Goal: Information Seeking & Learning: Learn about a topic

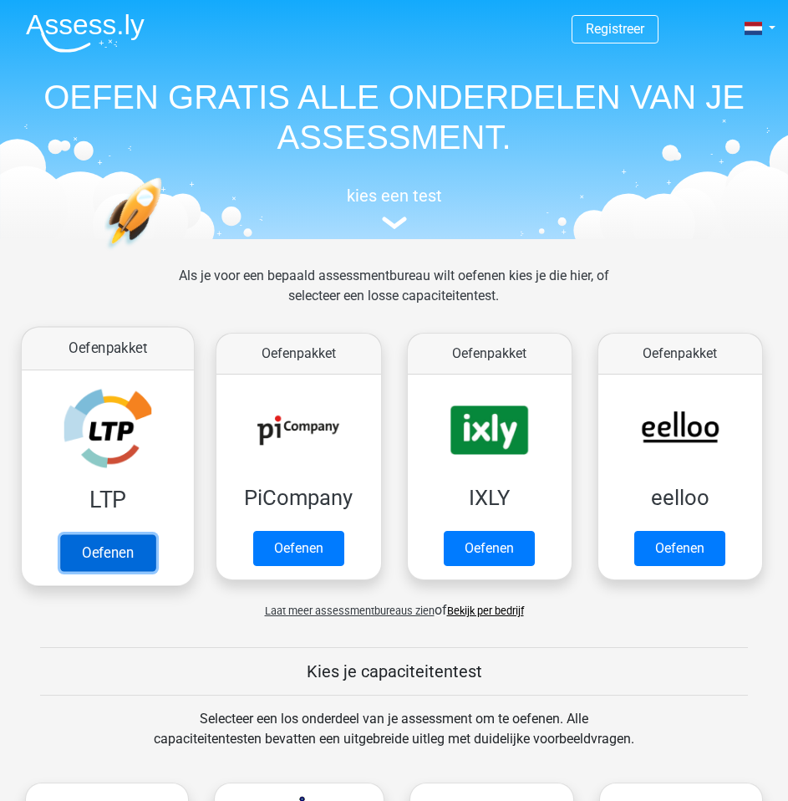
click at [123, 551] on link "Oefenen" at bounding box center [107, 553] width 95 height 37
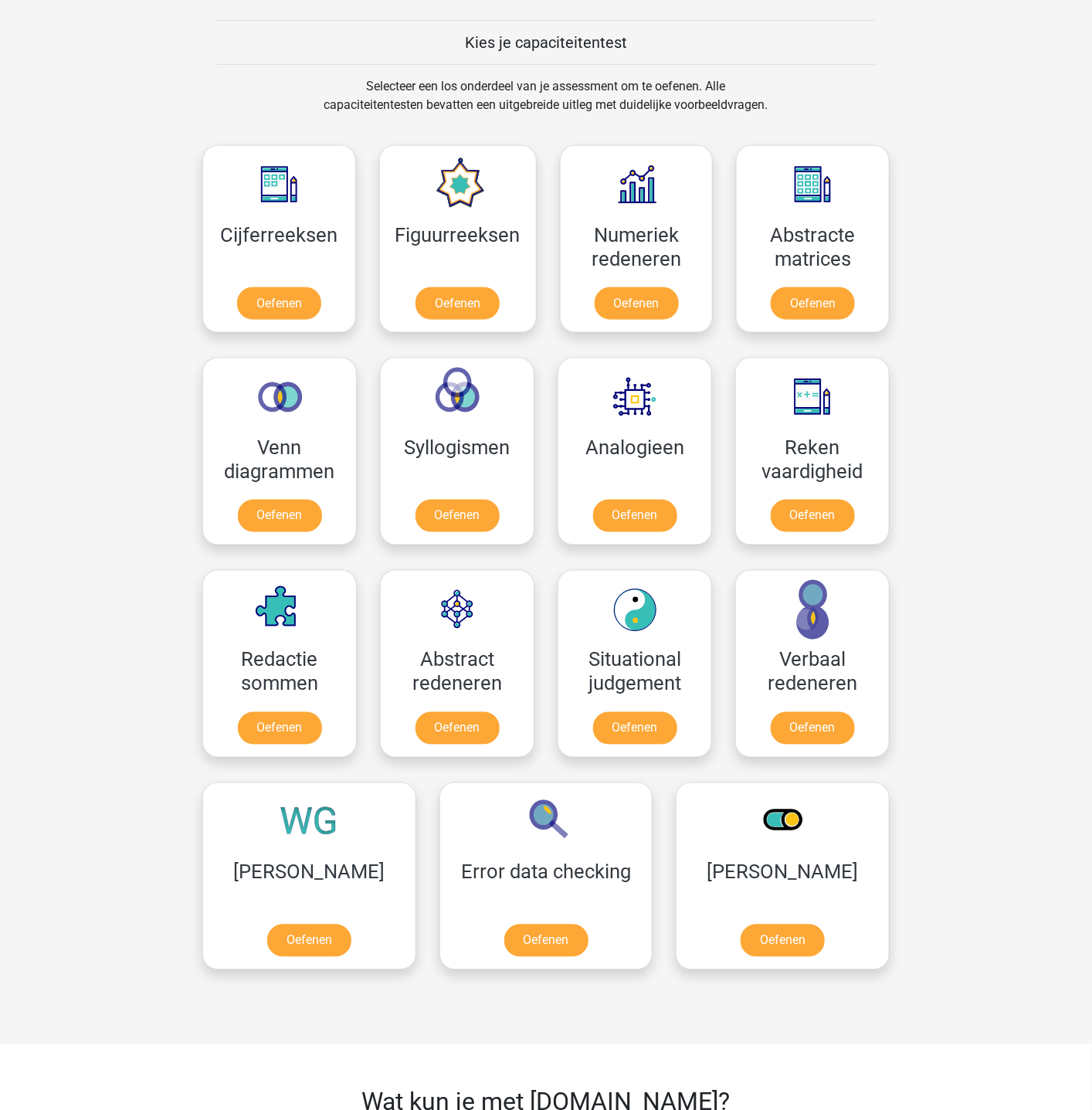
scroll to position [116, 0]
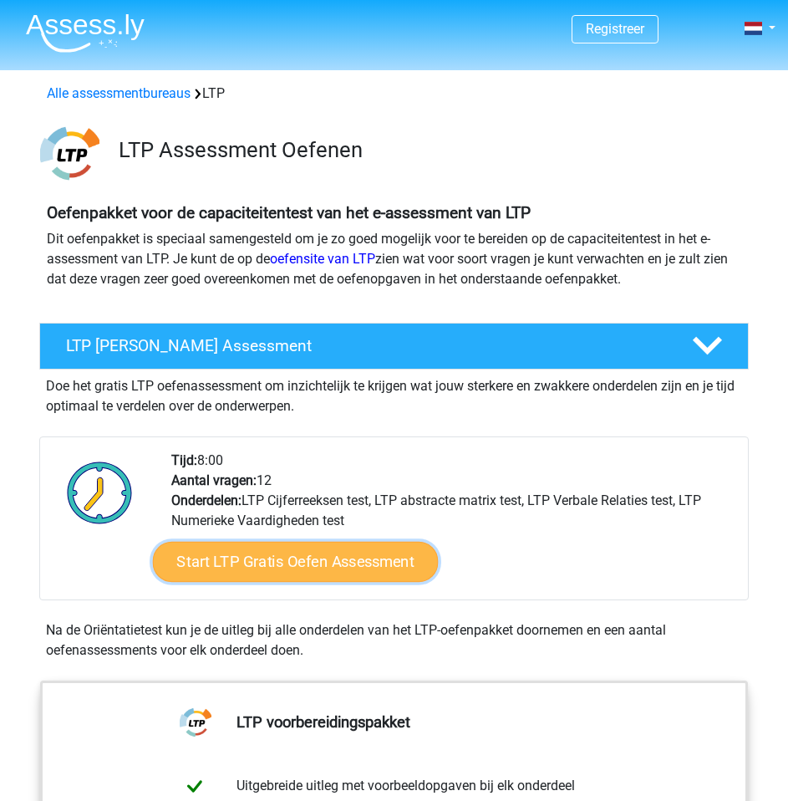
click at [285, 573] on link "Start LTP Gratis Oefen Assessment" at bounding box center [296, 562] width 286 height 40
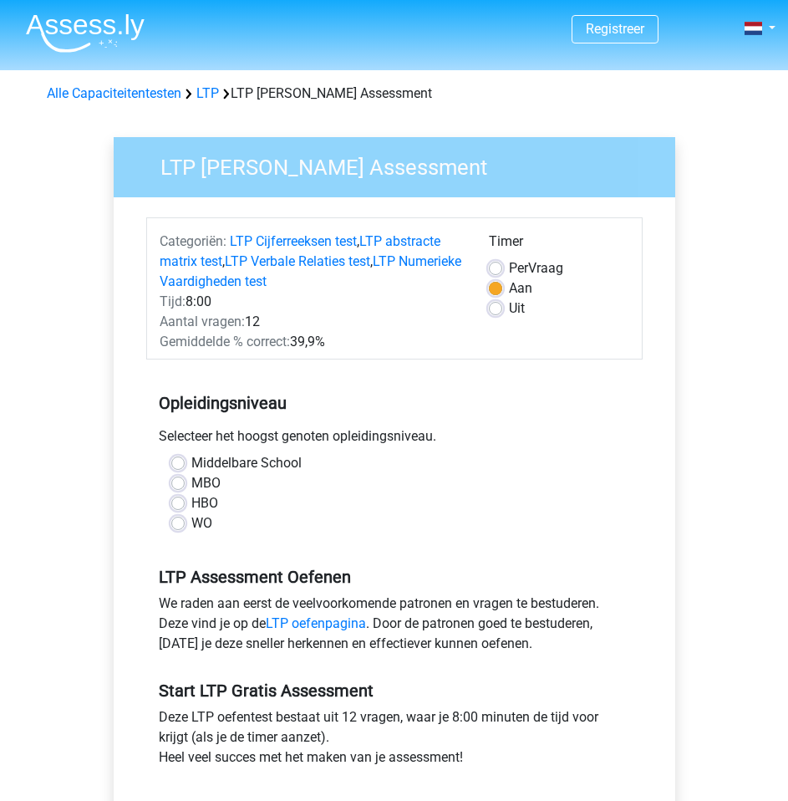
click at [206, 477] on label "MBO" at bounding box center [205, 483] width 29 height 20
click at [185, 477] on input "MBO" at bounding box center [177, 481] width 13 height 17
radio input "true"
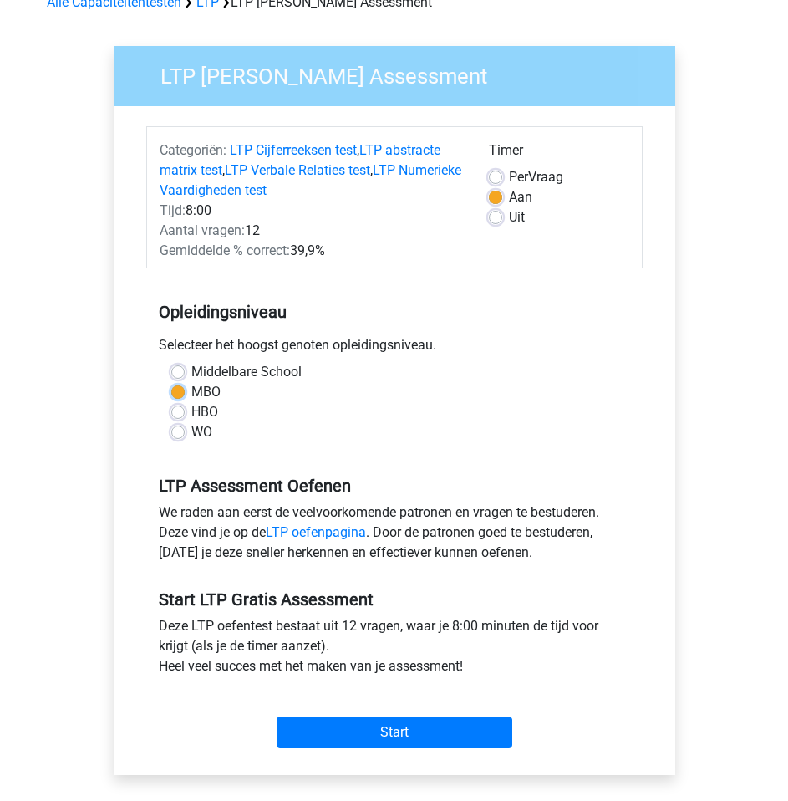
scroll to position [251, 0]
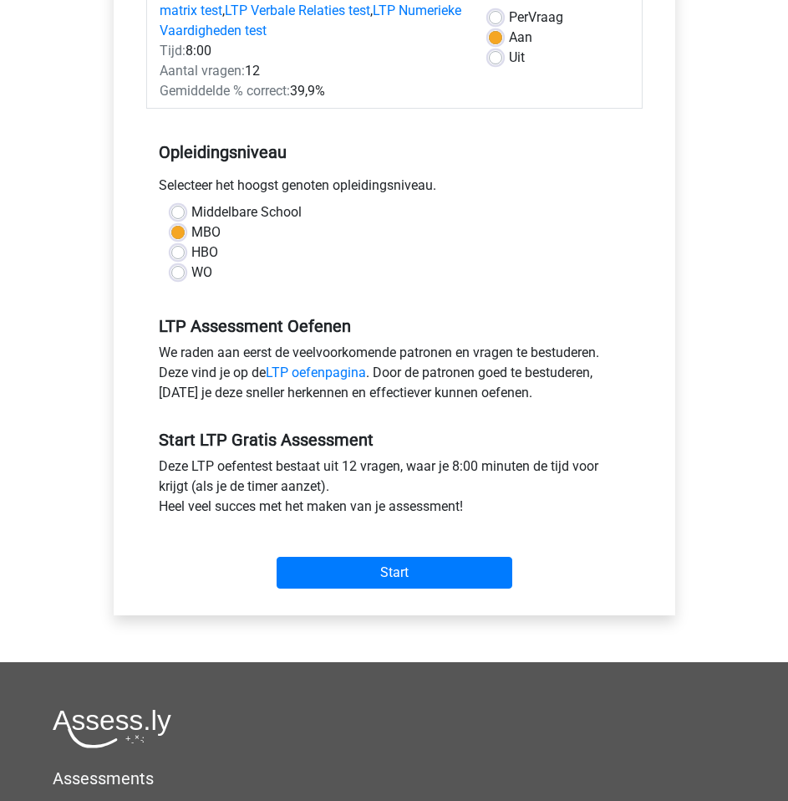
click at [243, 208] on label "Middelbare School" at bounding box center [246, 212] width 110 height 20
click at [185, 208] on input "Middelbare School" at bounding box center [177, 210] width 13 height 17
radio input "true"
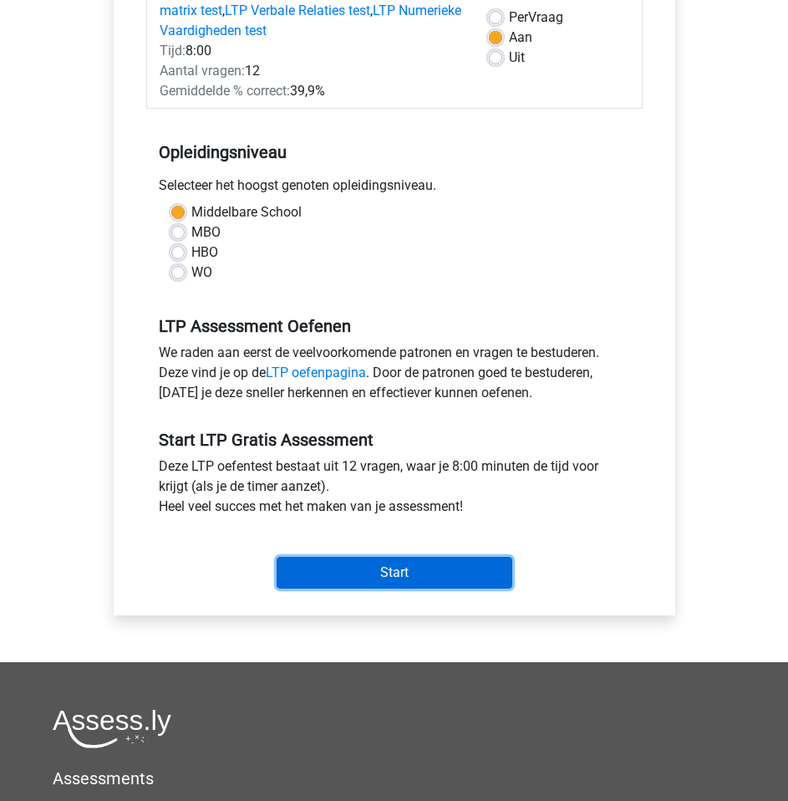
click at [411, 567] on input "Start" at bounding box center [395, 573] width 236 height 32
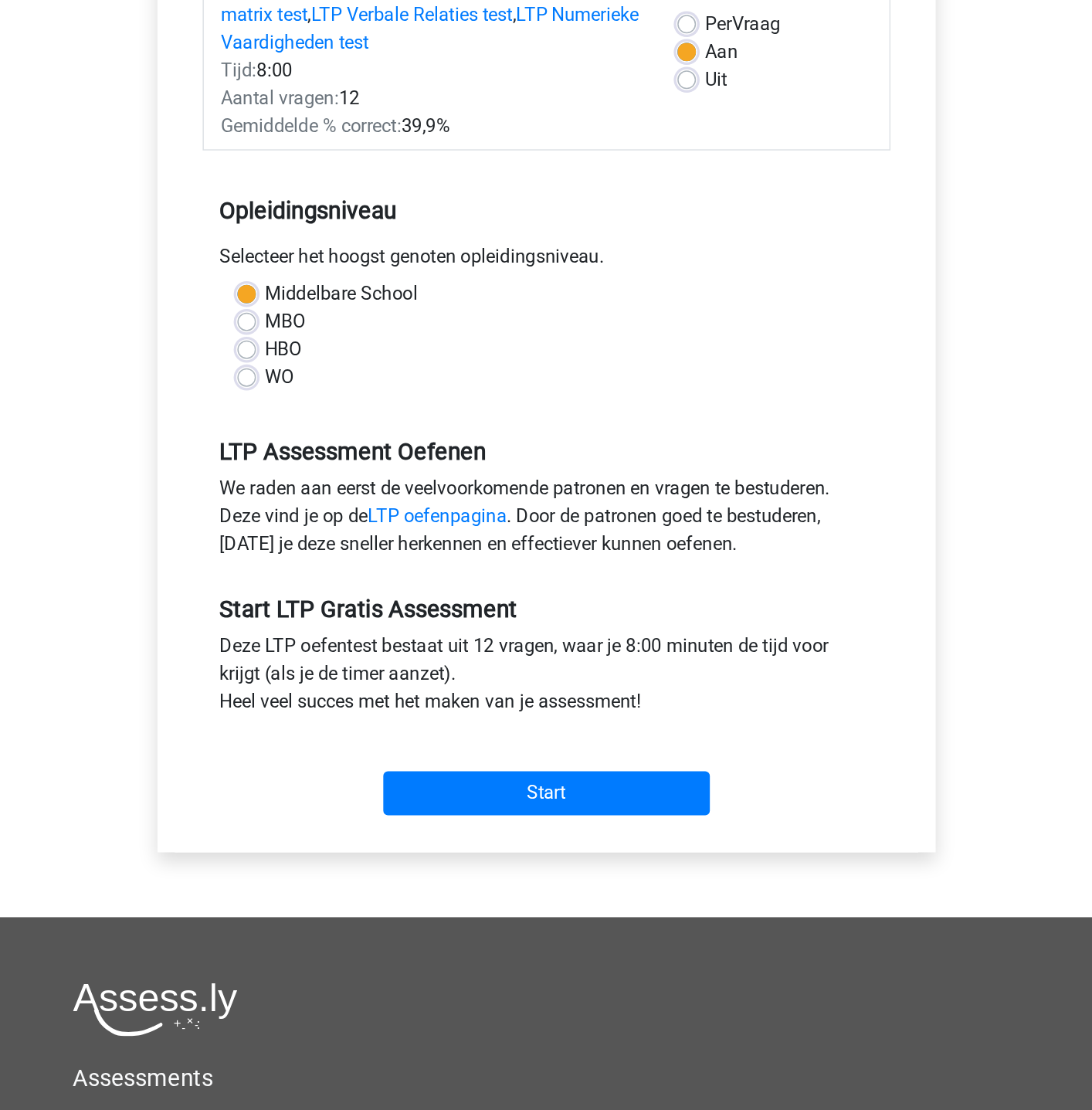
scroll to position [105, 0]
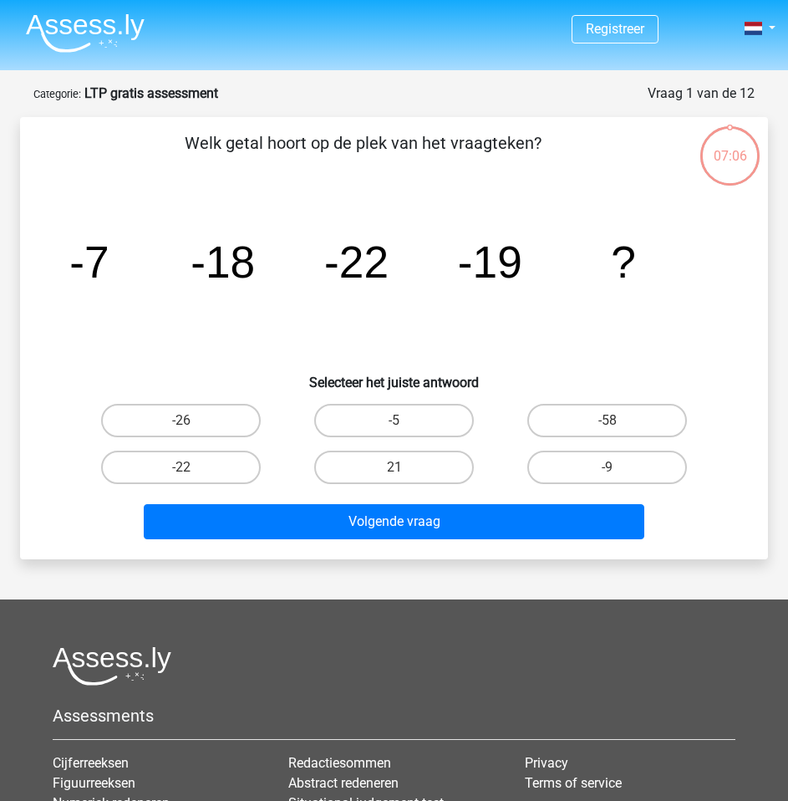
click at [613, 466] on label "-9" at bounding box center [608, 467] width 160 height 33
click at [613, 467] on input "-9" at bounding box center [613, 472] width 11 height 11
radio input "true"
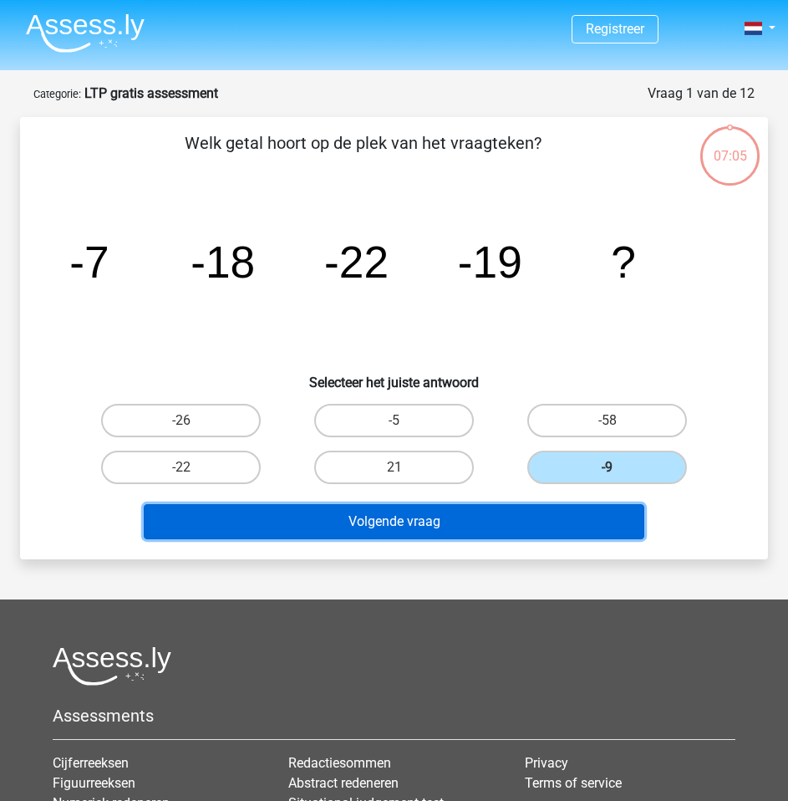
click at [574, 521] on button "Volgende vraag" at bounding box center [394, 521] width 501 height 35
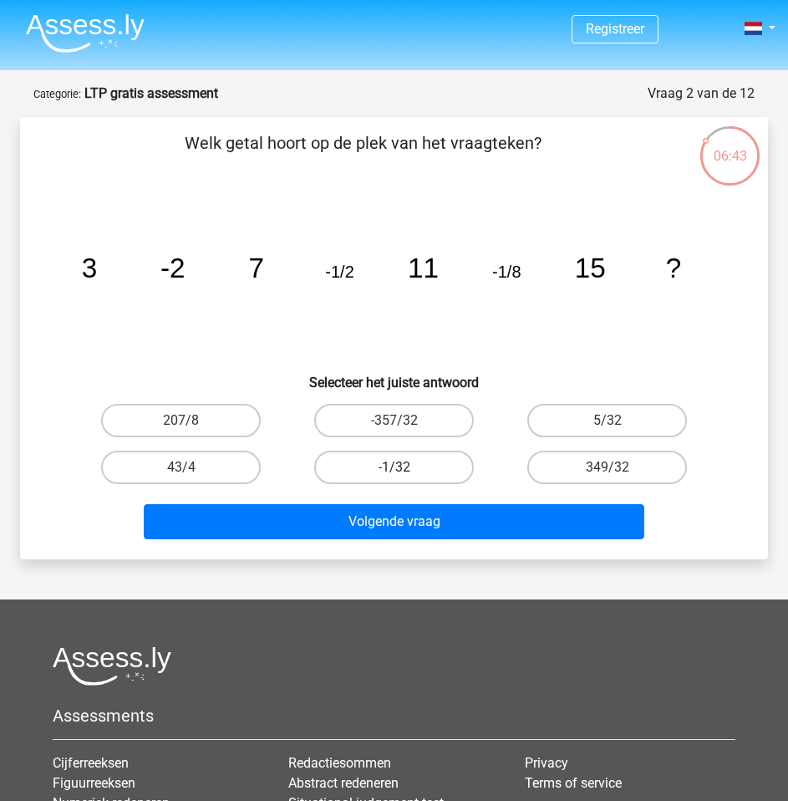
click at [428, 466] on label "-1/32" at bounding box center [394, 467] width 160 height 33
click at [405, 467] on input "-1/32" at bounding box center [400, 472] width 11 height 11
radio input "true"
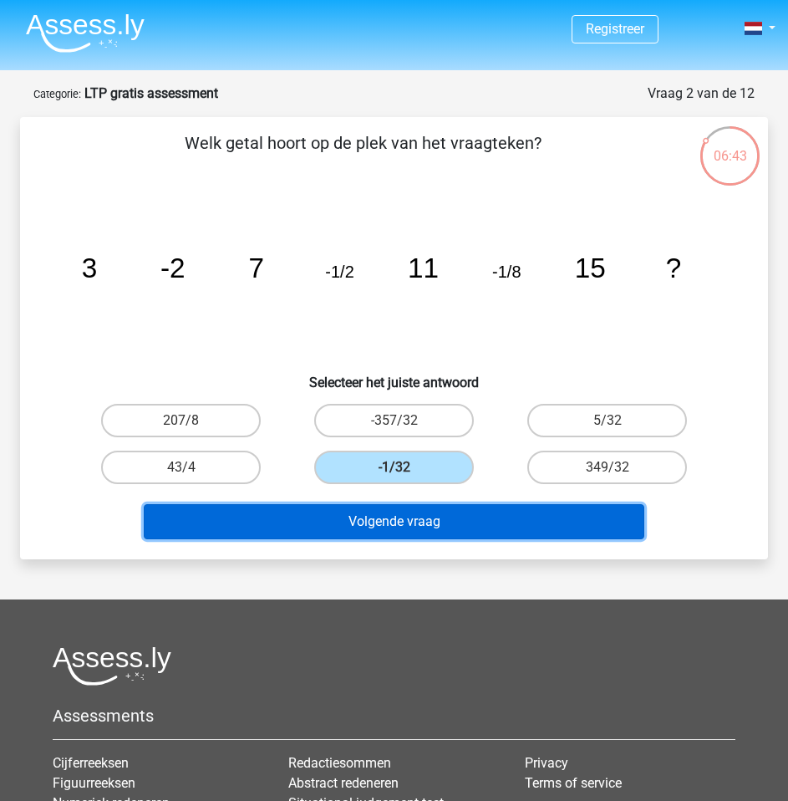
click at [410, 528] on button "Volgende vraag" at bounding box center [394, 521] width 501 height 35
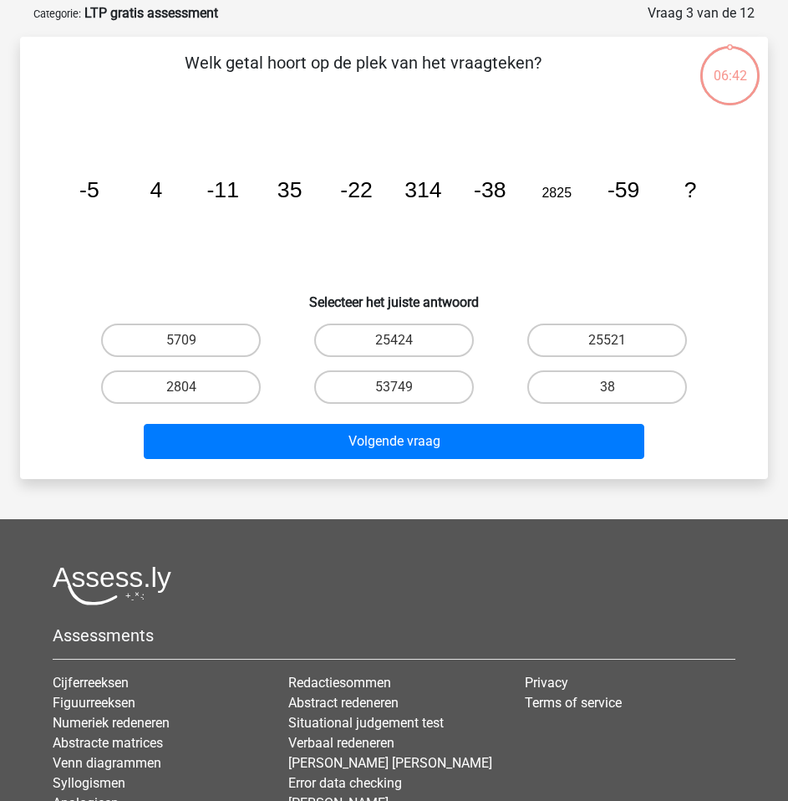
scroll to position [84, 0]
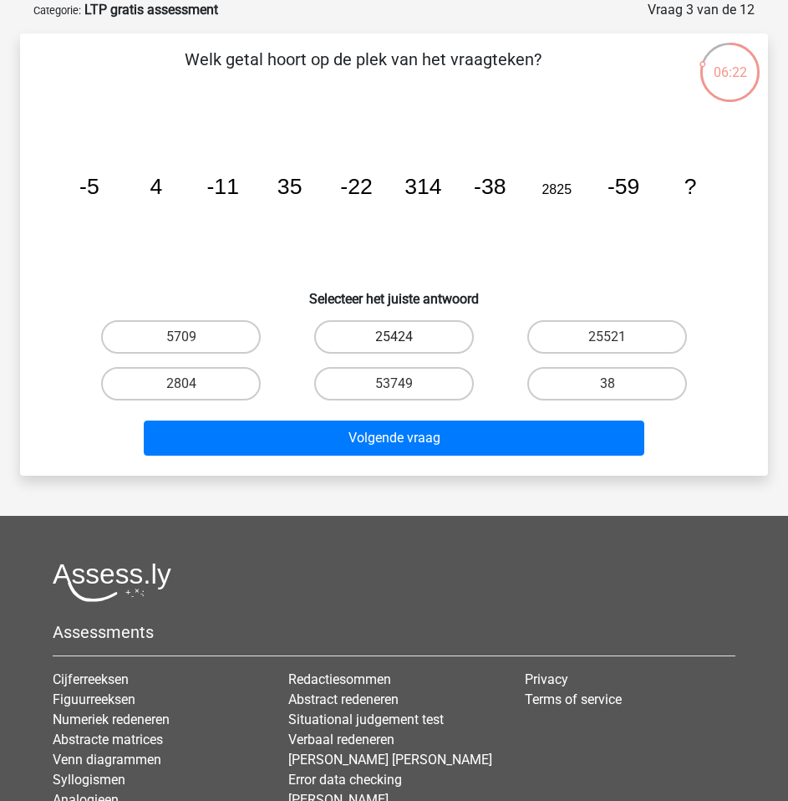
click at [431, 340] on label "25424" at bounding box center [394, 336] width 160 height 33
click at [405, 340] on input "25424" at bounding box center [400, 342] width 11 height 11
radio input "true"
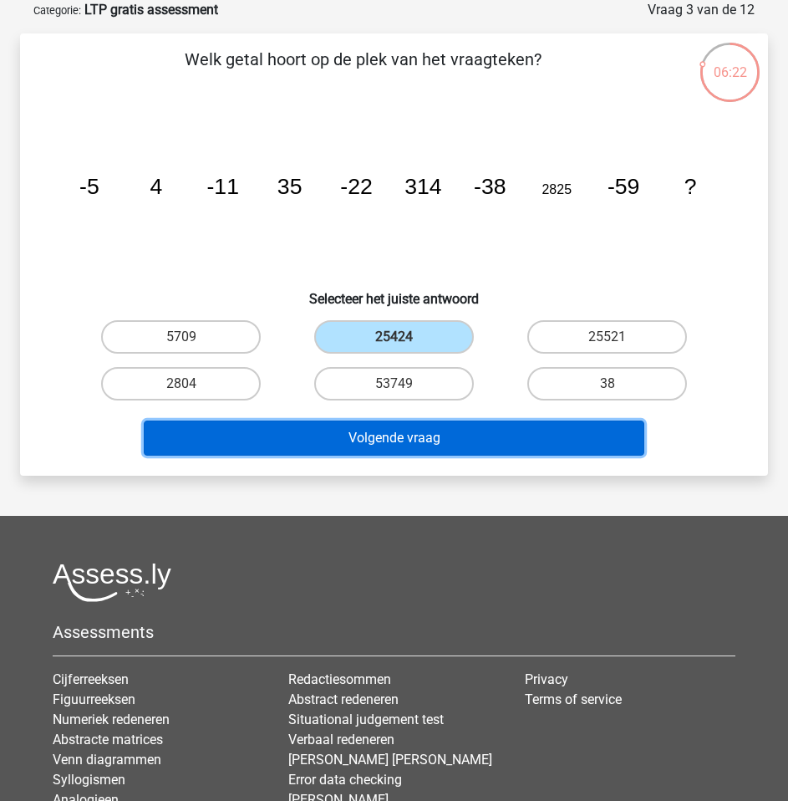
click at [446, 438] on button "Volgende vraag" at bounding box center [394, 438] width 501 height 35
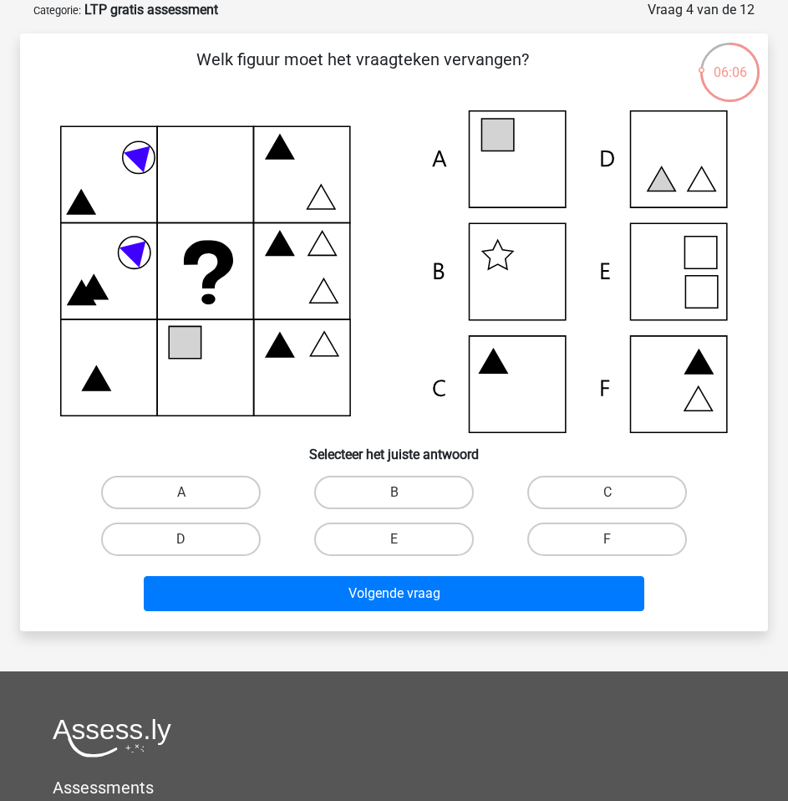
click at [492, 378] on icon at bounding box center [394, 271] width 668 height 323
click at [574, 484] on label "C" at bounding box center [608, 492] width 160 height 33
click at [608, 492] on input "C" at bounding box center [613, 497] width 11 height 11
radio input "true"
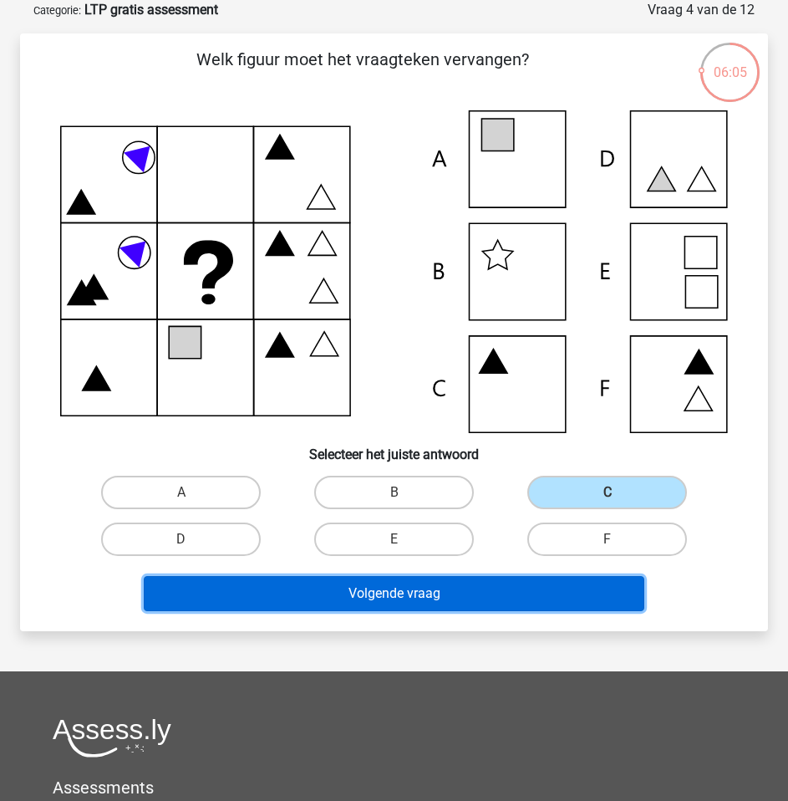
click at [551, 595] on button "Volgende vraag" at bounding box center [394, 593] width 501 height 35
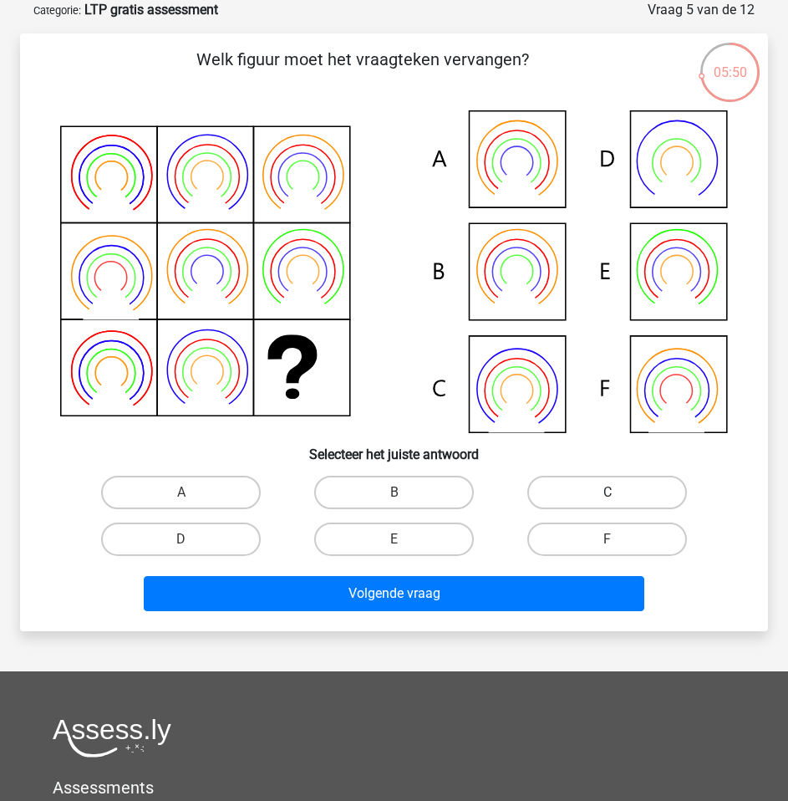
click at [596, 496] on label "C" at bounding box center [608, 492] width 160 height 33
click at [608, 496] on input "C" at bounding box center [613, 497] width 11 height 11
radio input "true"
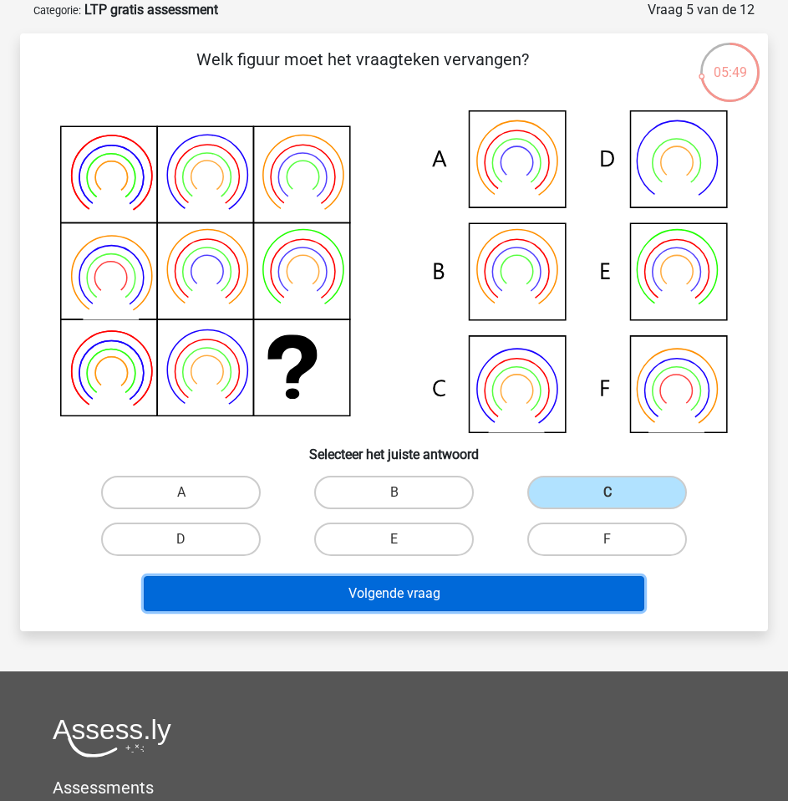
click at [564, 598] on button "Volgende vraag" at bounding box center [394, 593] width 501 height 35
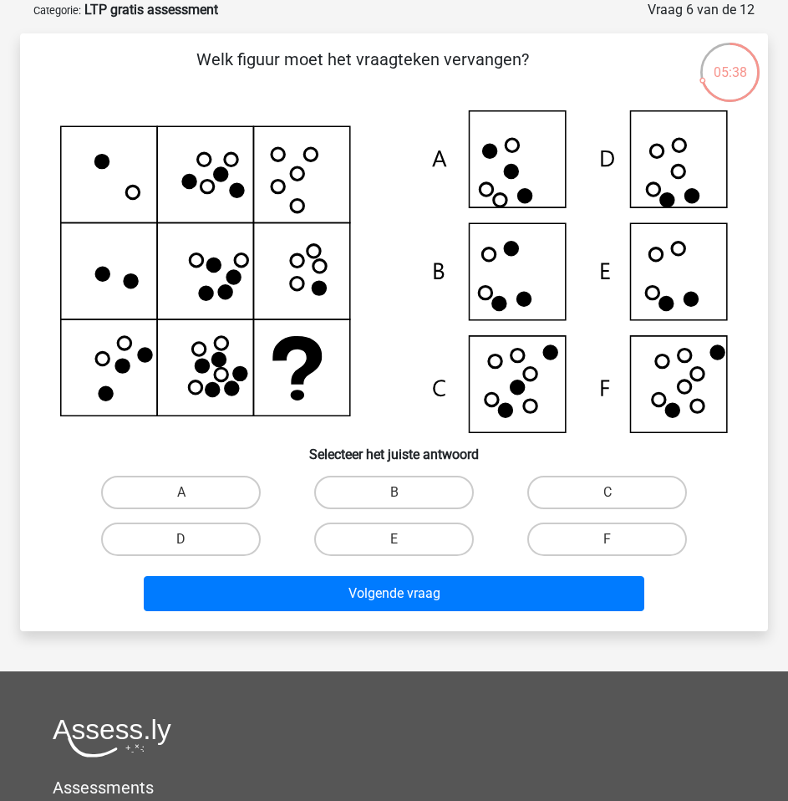
drag, startPoint x: 228, startPoint y: 483, endPoint x: 259, endPoint y: 507, distance: 38.8
click at [227, 483] on label "A" at bounding box center [181, 492] width 160 height 33
click at [192, 492] on input "A" at bounding box center [186, 497] width 11 height 11
radio input "true"
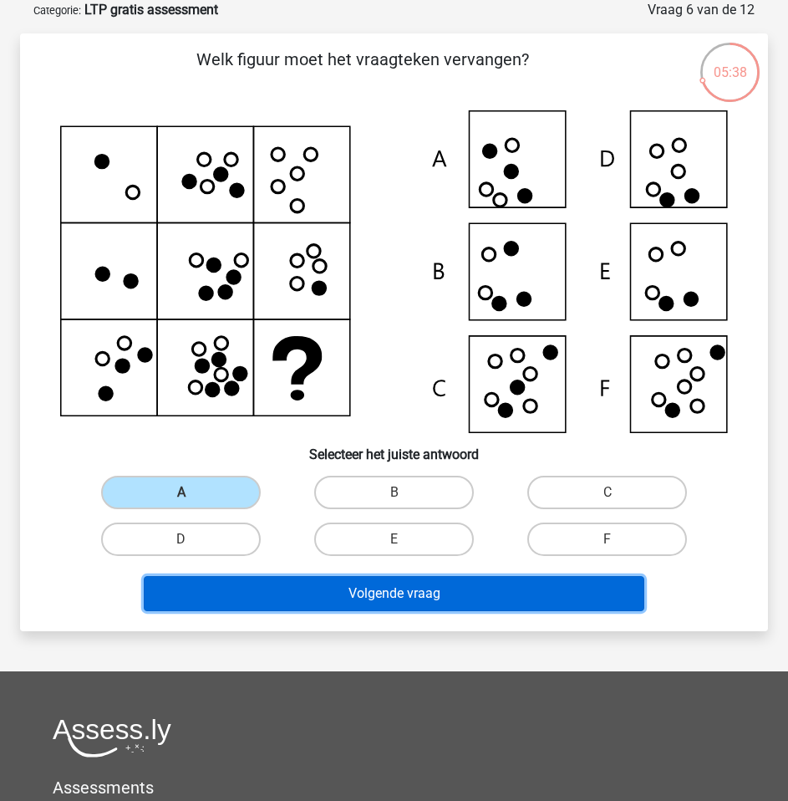
click at [421, 598] on button "Volgende vraag" at bounding box center [394, 593] width 501 height 35
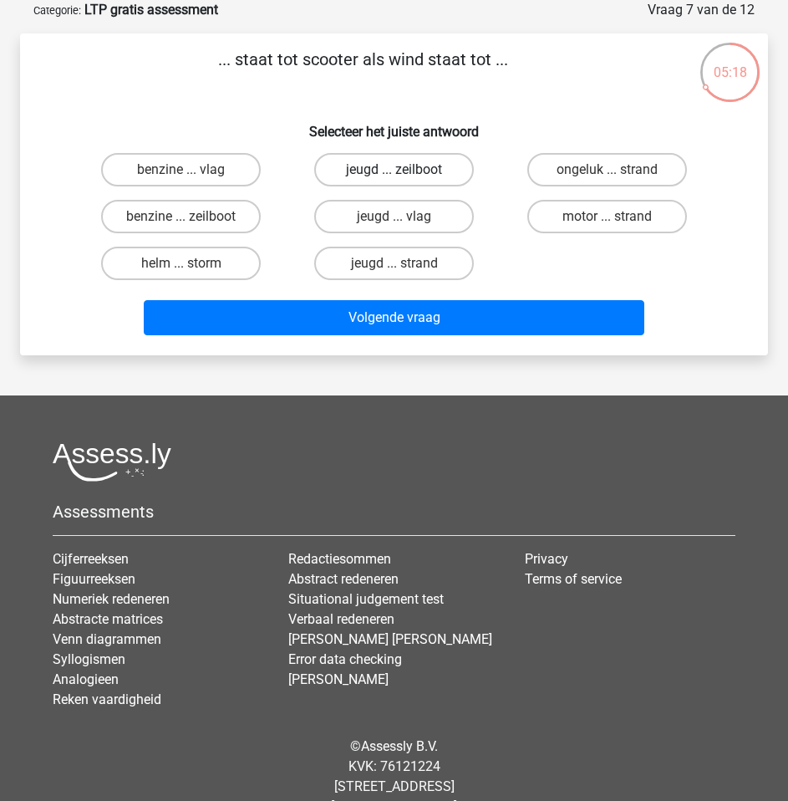
click at [423, 174] on label "jeugd ... zeilboot" at bounding box center [394, 169] width 160 height 33
click at [405, 174] on input "jeugd ... zeilboot" at bounding box center [400, 175] width 11 height 11
radio input "true"
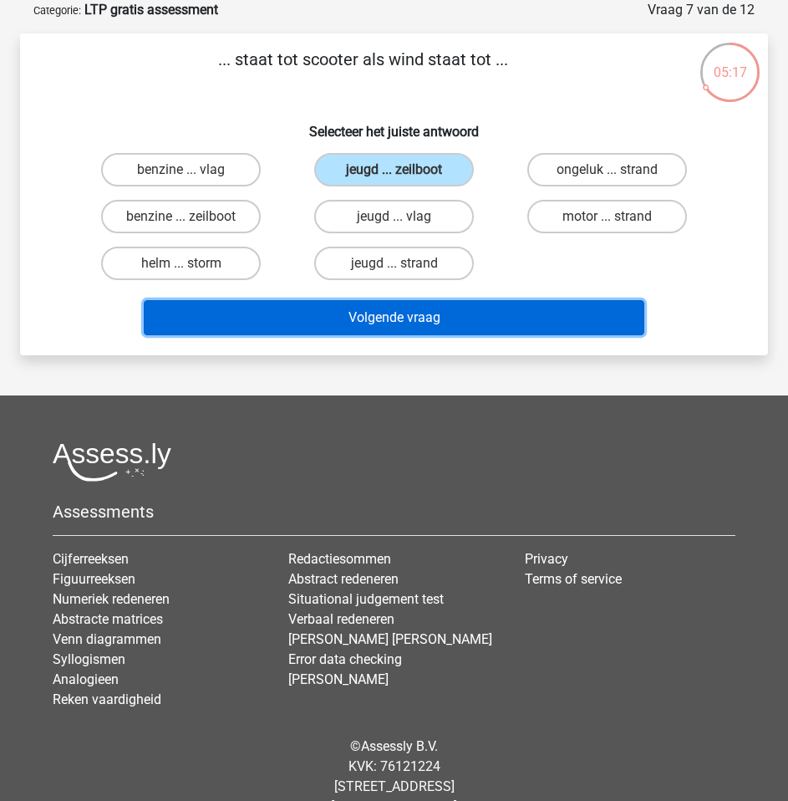
click at [466, 310] on button "Volgende vraag" at bounding box center [394, 317] width 501 height 35
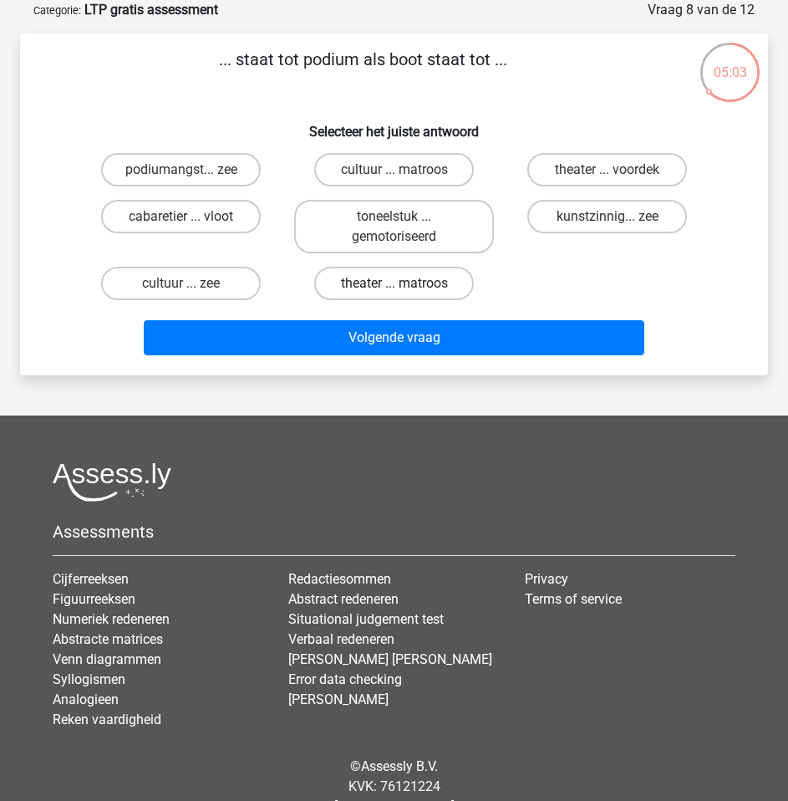
click at [419, 284] on label "theater ... matroos" at bounding box center [394, 283] width 160 height 33
click at [405, 284] on input "theater ... matroos" at bounding box center [400, 288] width 11 height 11
radio input "true"
click at [608, 176] on input "theater ... voordek" at bounding box center [613, 175] width 11 height 11
radio input "true"
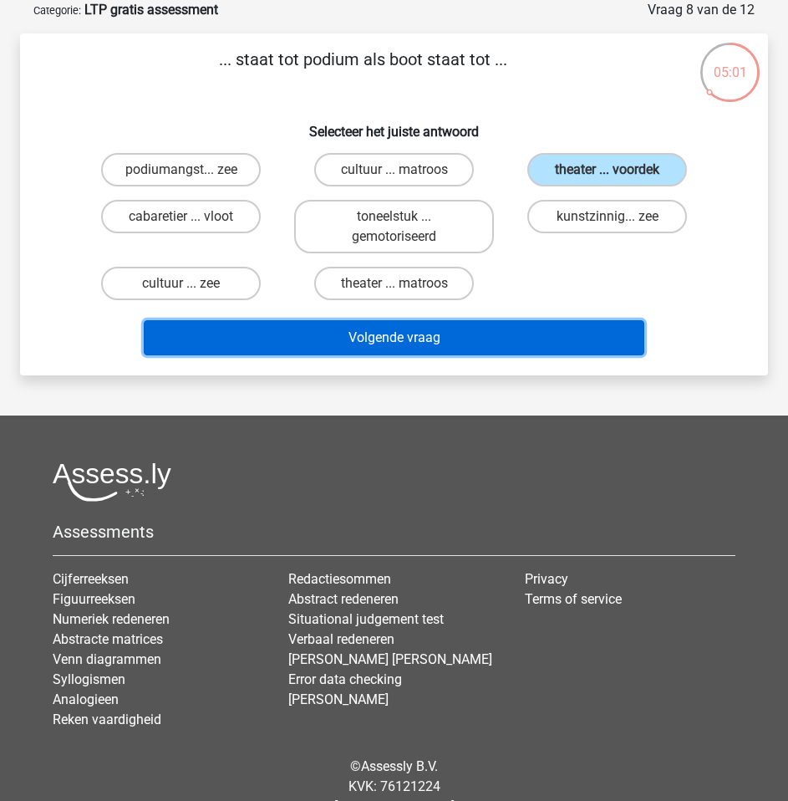
click at [541, 332] on button "Volgende vraag" at bounding box center [394, 337] width 501 height 35
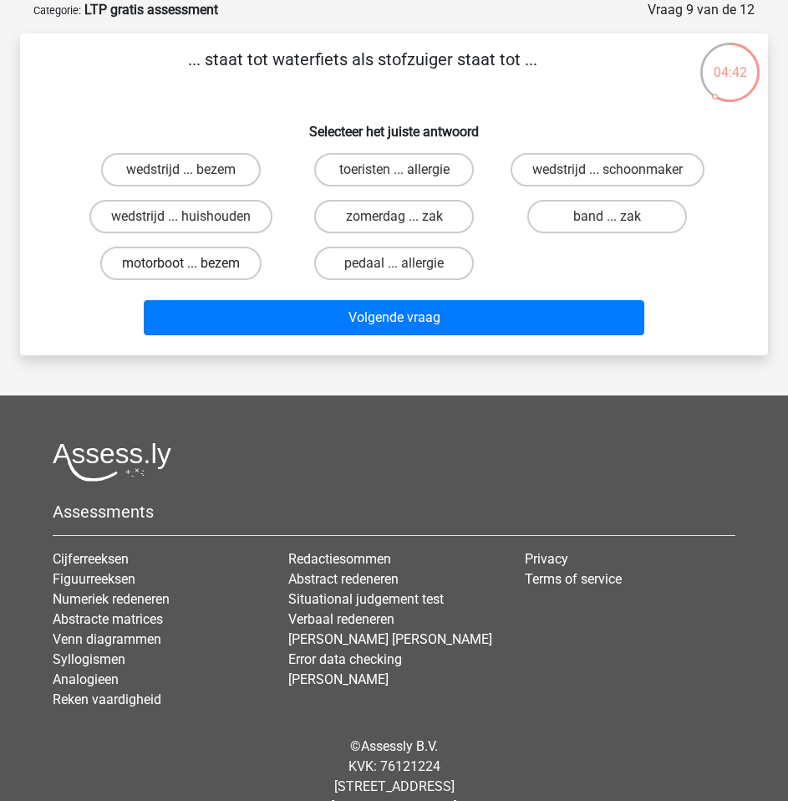
click at [228, 263] on label "motorboot ... bezem" at bounding box center [180, 263] width 161 height 33
click at [192, 263] on input "motorboot ... bezem" at bounding box center [186, 268] width 11 height 11
radio input "true"
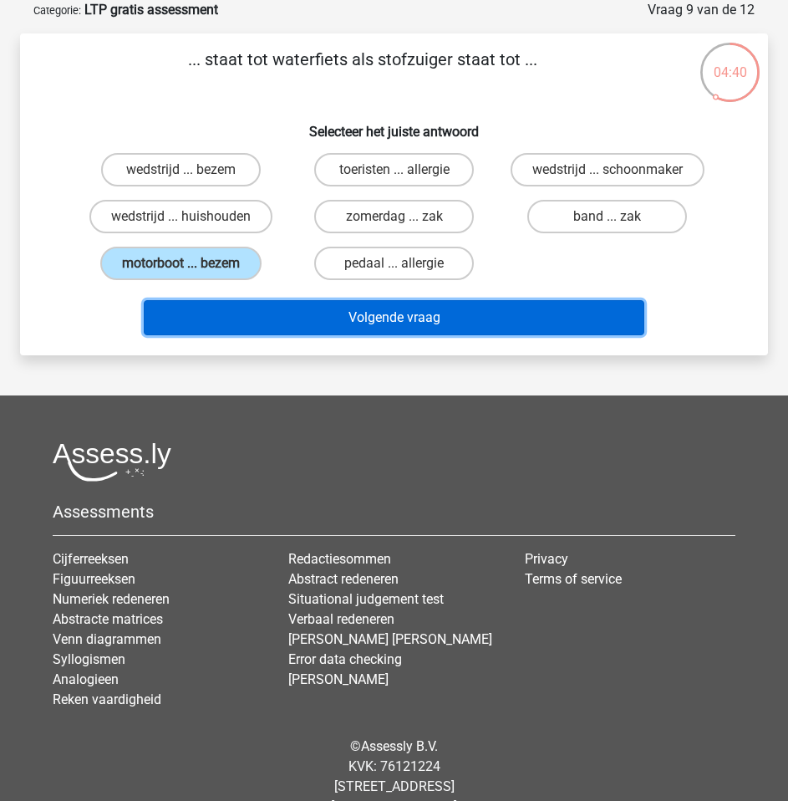
click at [421, 319] on button "Volgende vraag" at bounding box center [394, 317] width 501 height 35
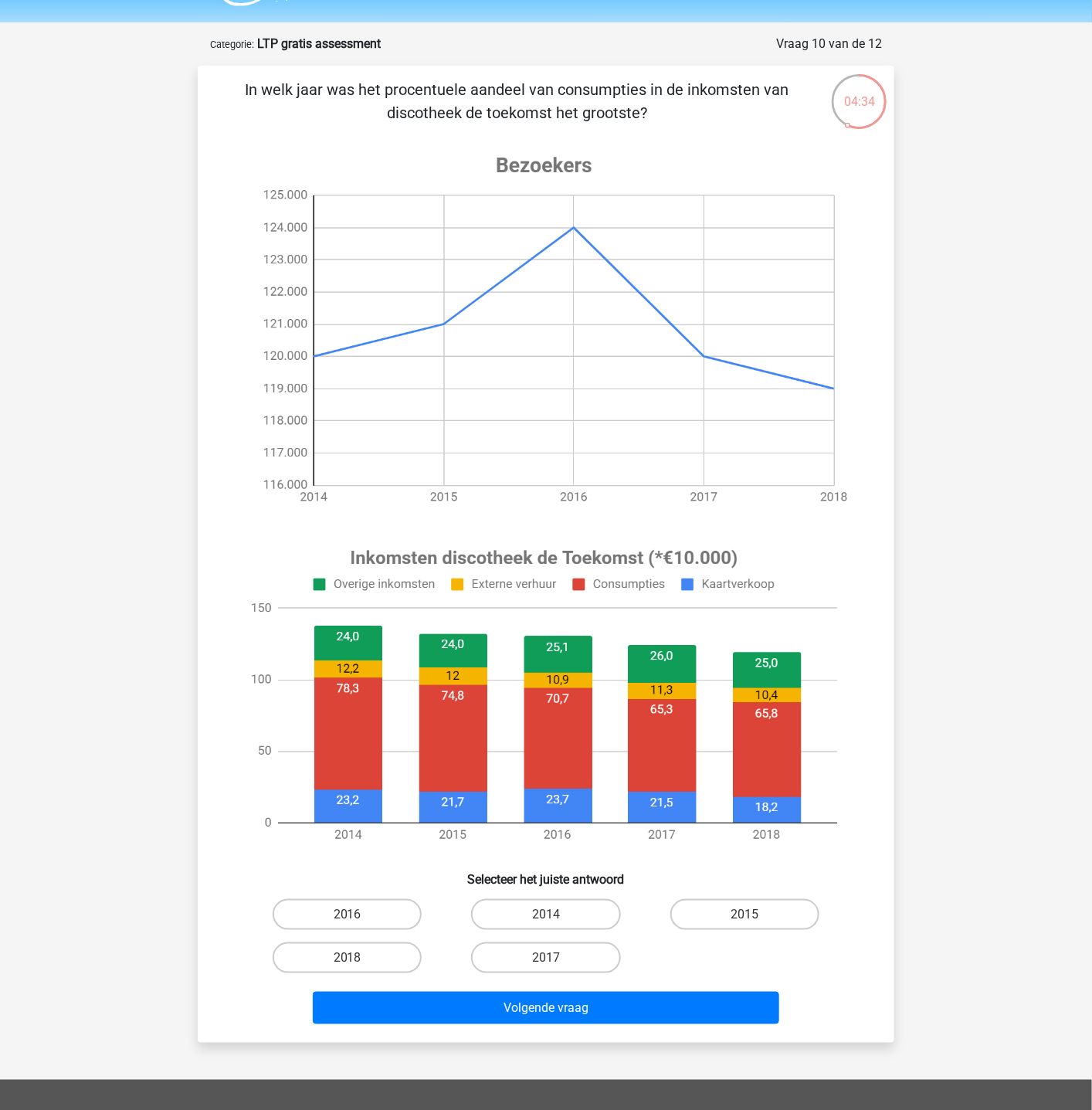
scroll to position [0, 0]
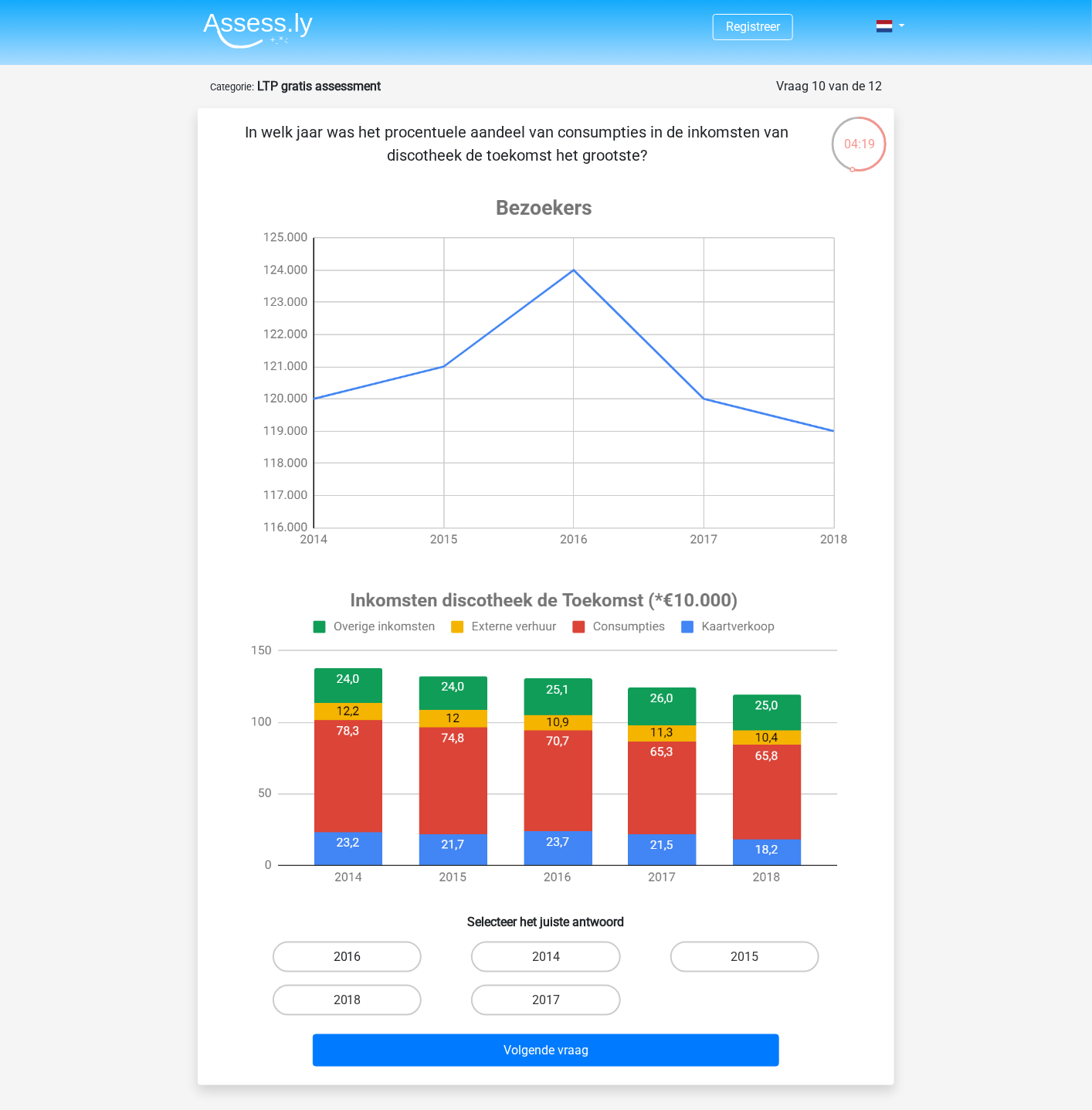
click at [383, 739] on label "2016" at bounding box center [346, 957] width 149 height 30
click at [358, 739] on input "2016" at bounding box center [352, 962] width 10 height 10
radio input "true"
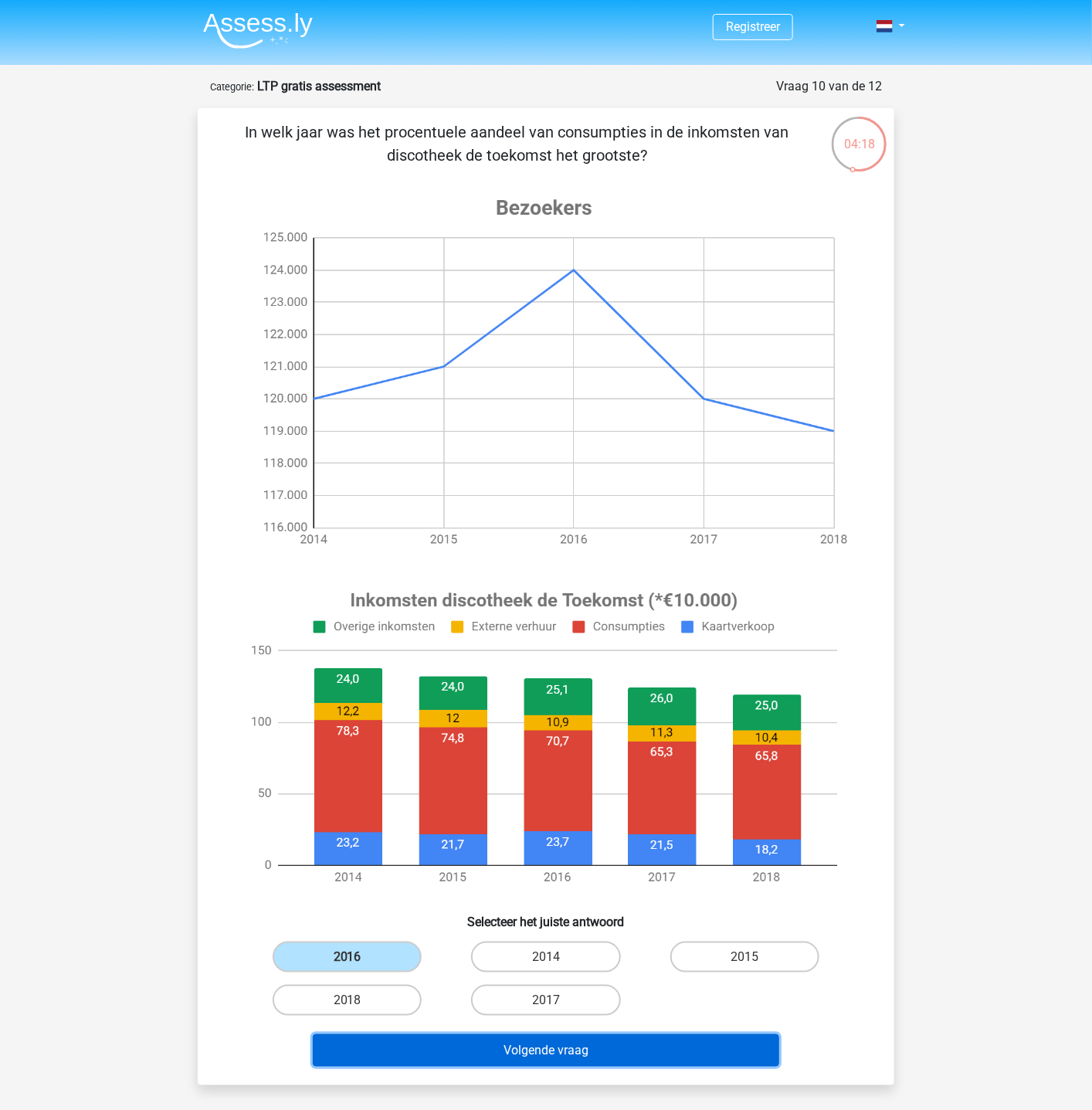
click at [508, 739] on button "Volgende vraag" at bounding box center [547, 1050] width 467 height 32
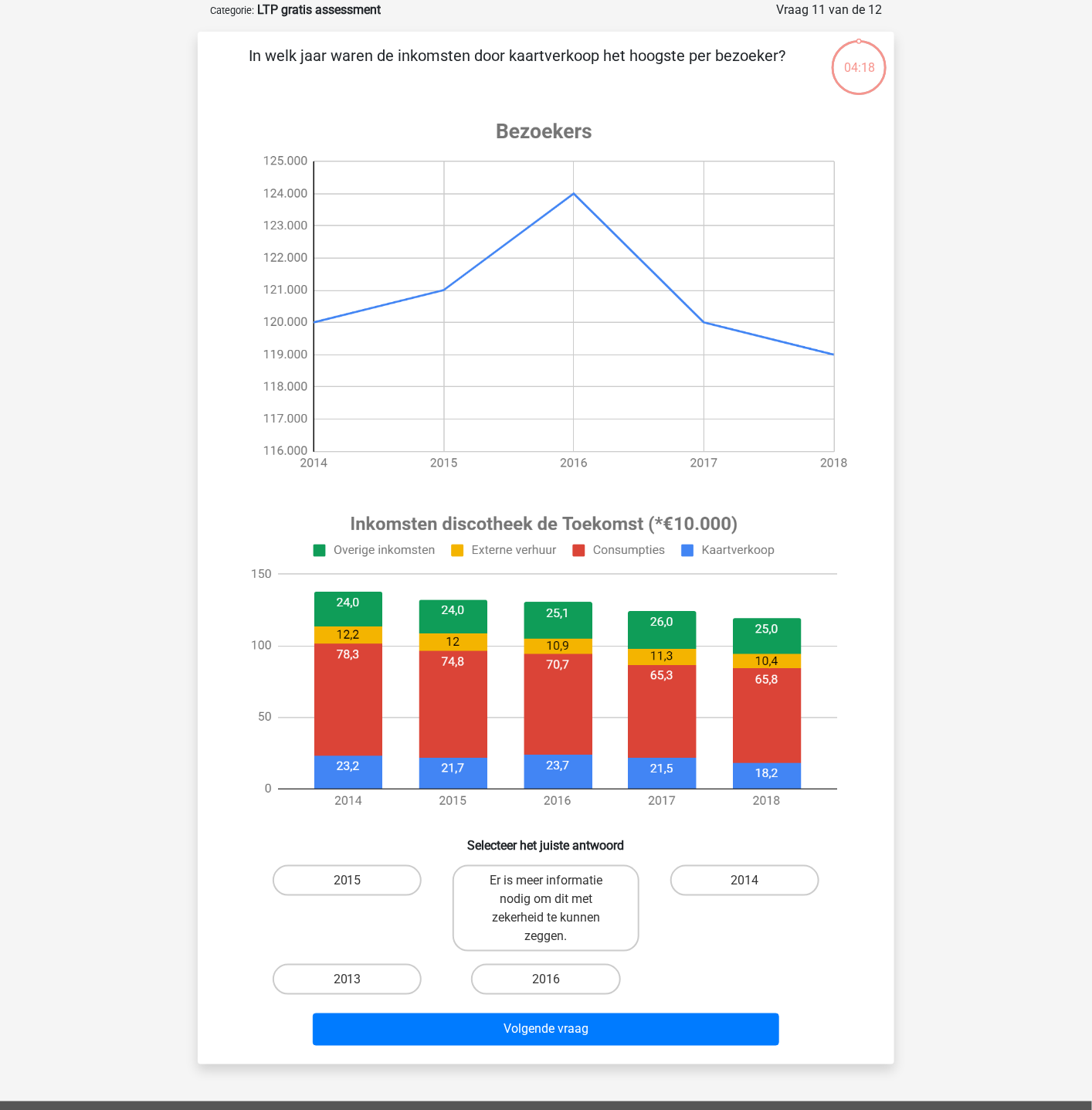
scroll to position [78, 0]
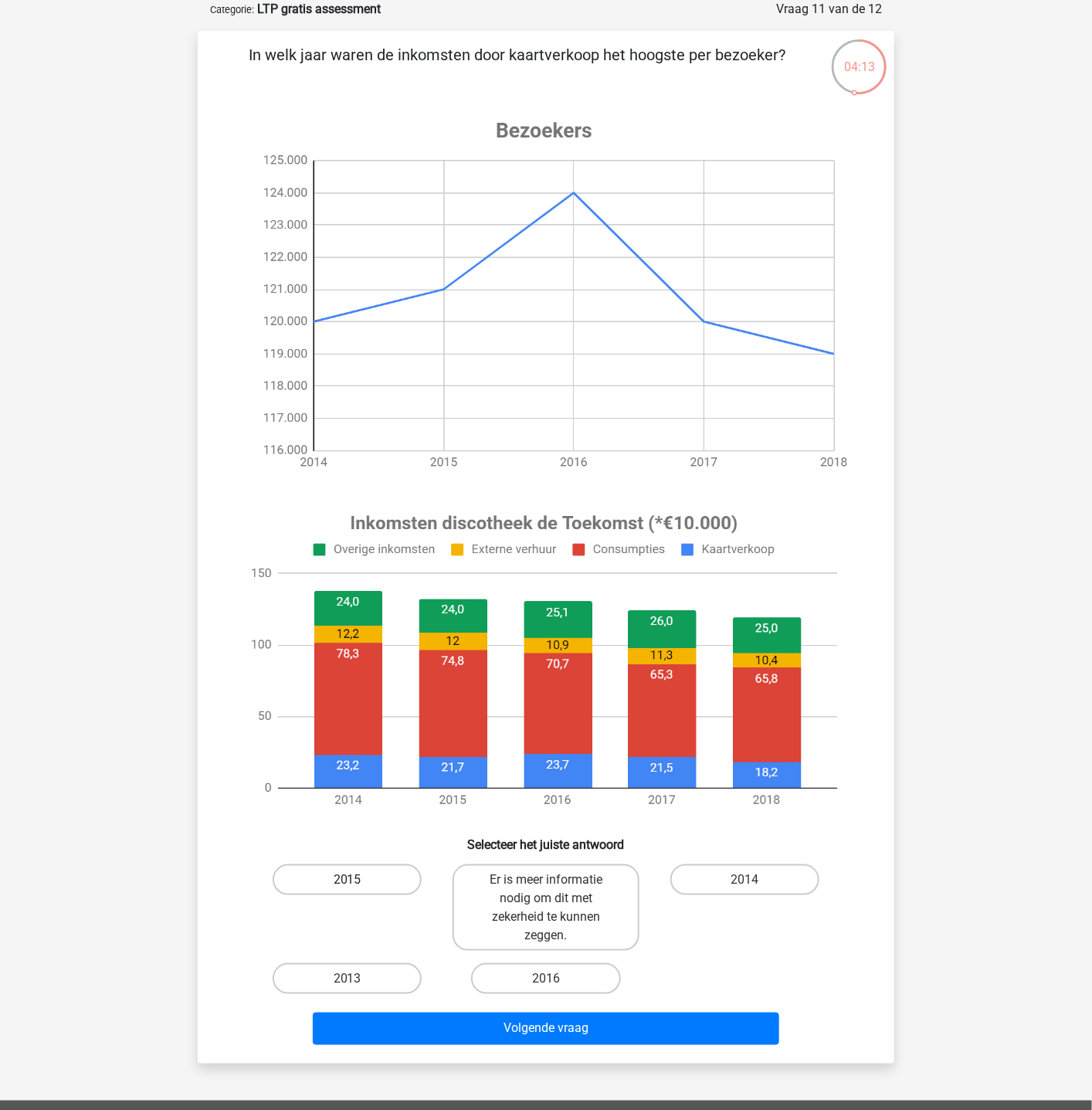
click at [392, 739] on label "2015" at bounding box center [346, 880] width 149 height 30
click at [358, 739] on input "2015" at bounding box center [352, 884] width 10 height 10
radio input "true"
click at [389, 739] on label "2015" at bounding box center [346, 880] width 149 height 30
click at [358, 739] on input "2015" at bounding box center [352, 884] width 10 height 10
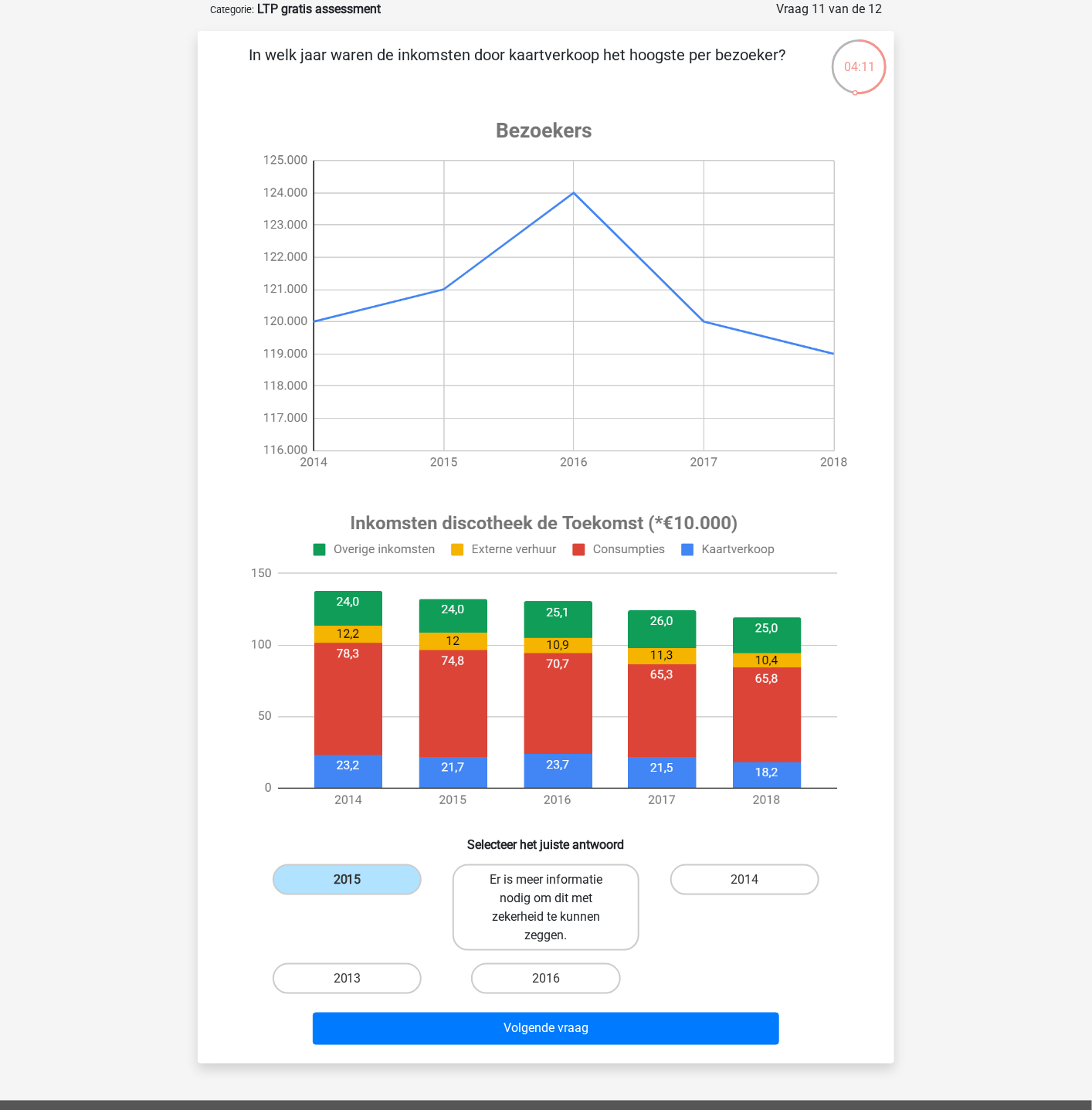
click at [526, 739] on label "Er is meer informatie nodig om dit met zekerheid te kunnen zeggen." at bounding box center [545, 909] width 186 height 87
click at [546, 739] on input "Er is meer informatie nodig om dit met zekerheid te kunnen zeggen." at bounding box center [551, 884] width 10 height 10
radio input "true"
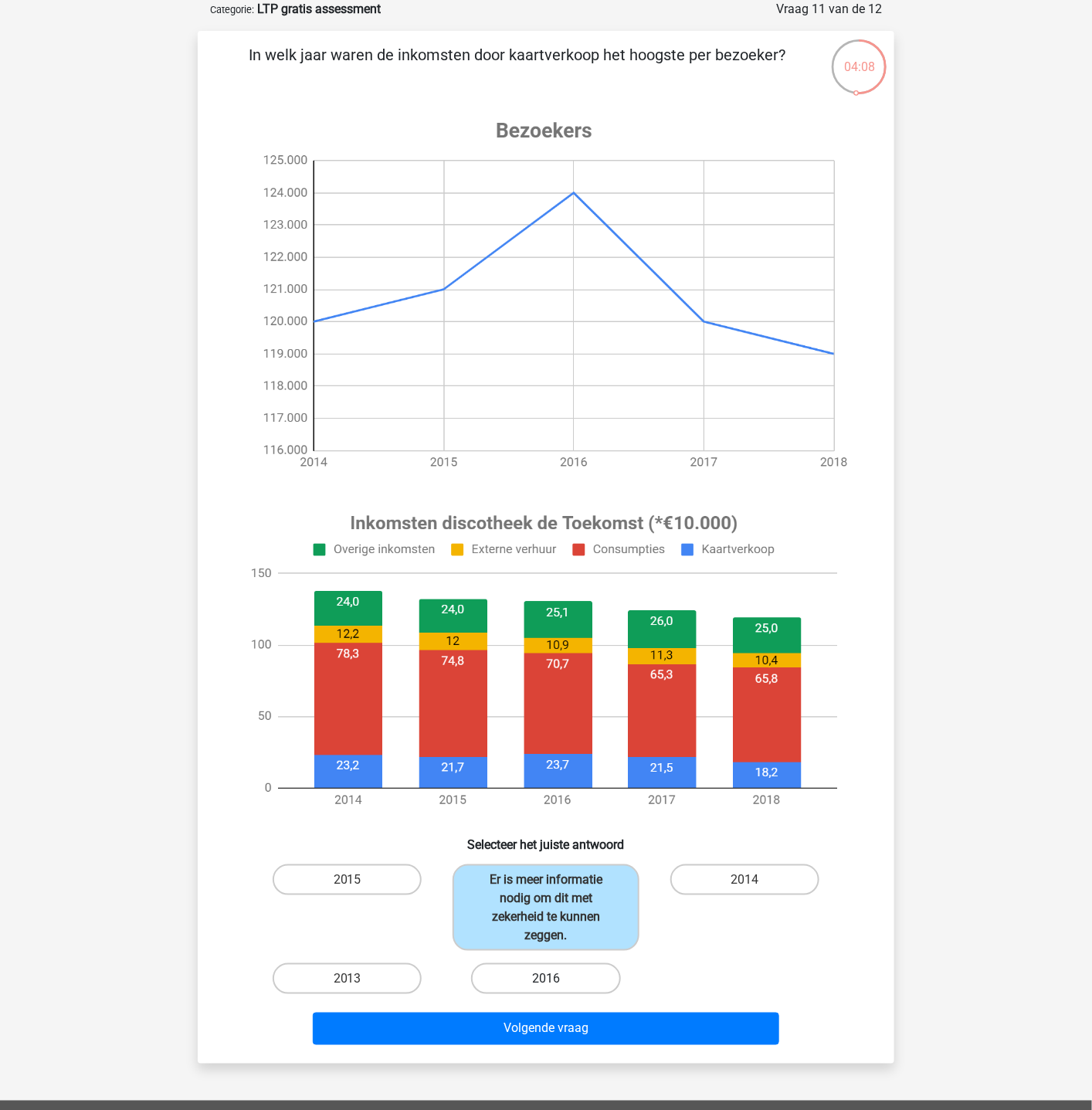
click at [573, 739] on label "2016" at bounding box center [545, 979] width 149 height 30
click at [556, 739] on input "2016" at bounding box center [551, 983] width 10 height 10
radio input "true"
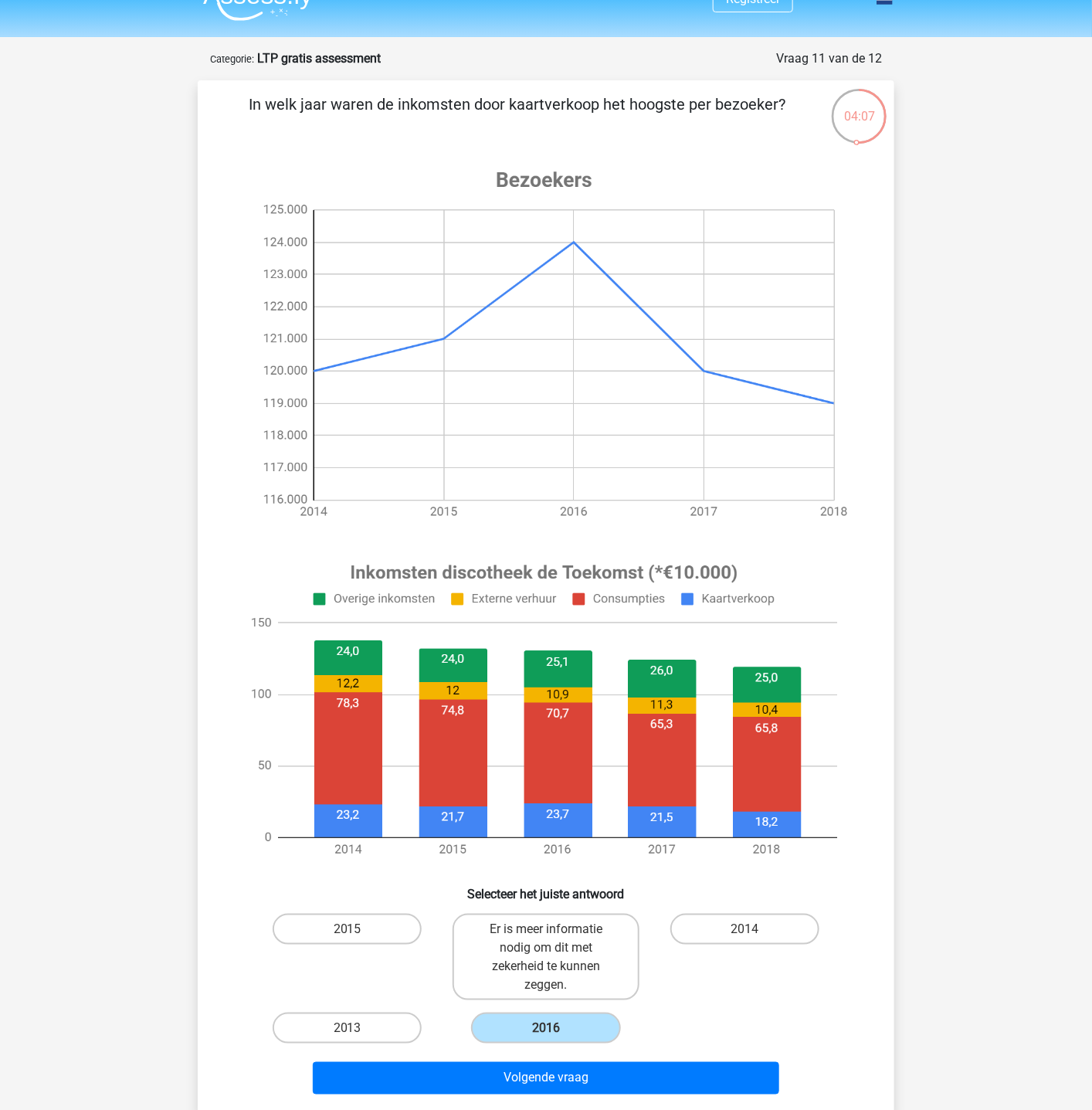
scroll to position [0, 0]
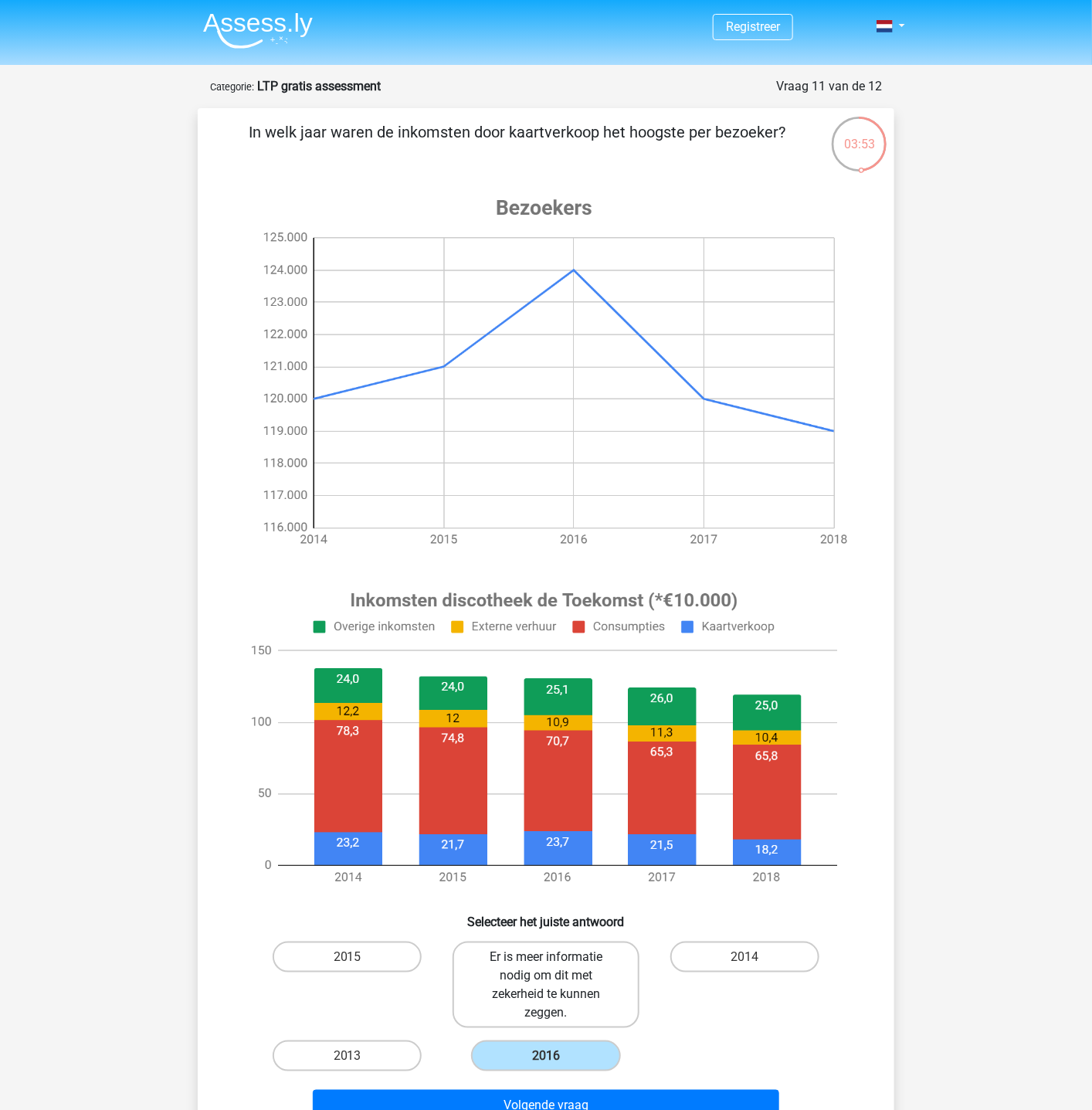
click at [577, 739] on label "Er is meer informatie nodig om dit met zekerheid te kunnen zeggen." at bounding box center [545, 985] width 186 height 87
click at [556, 739] on input "Er is meer informatie nodig om dit met zekerheid te kunnen zeggen." at bounding box center [551, 962] width 10 height 10
radio input "true"
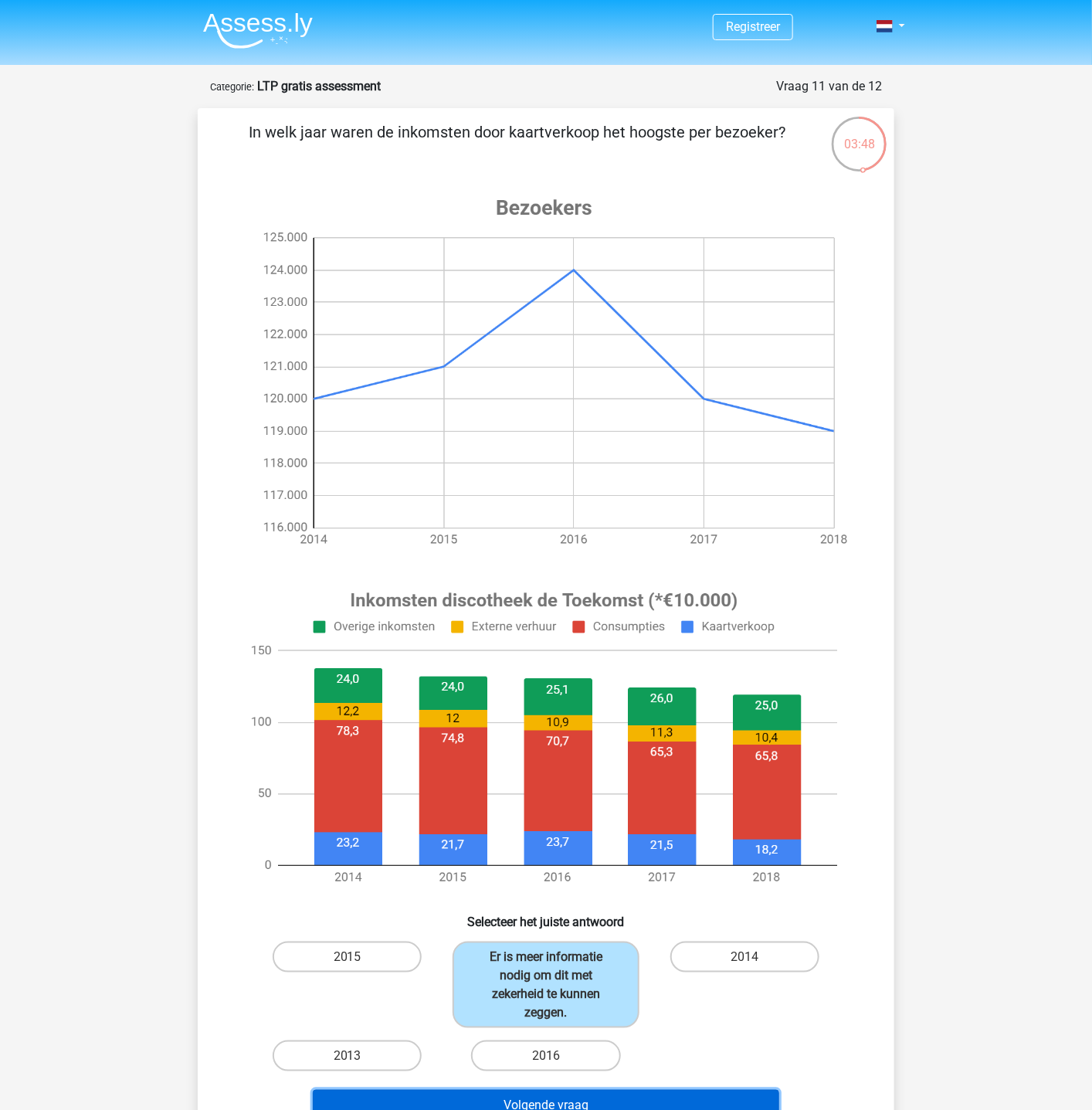
click at [661, 739] on button "Volgende vraag" at bounding box center [547, 1106] width 467 height 32
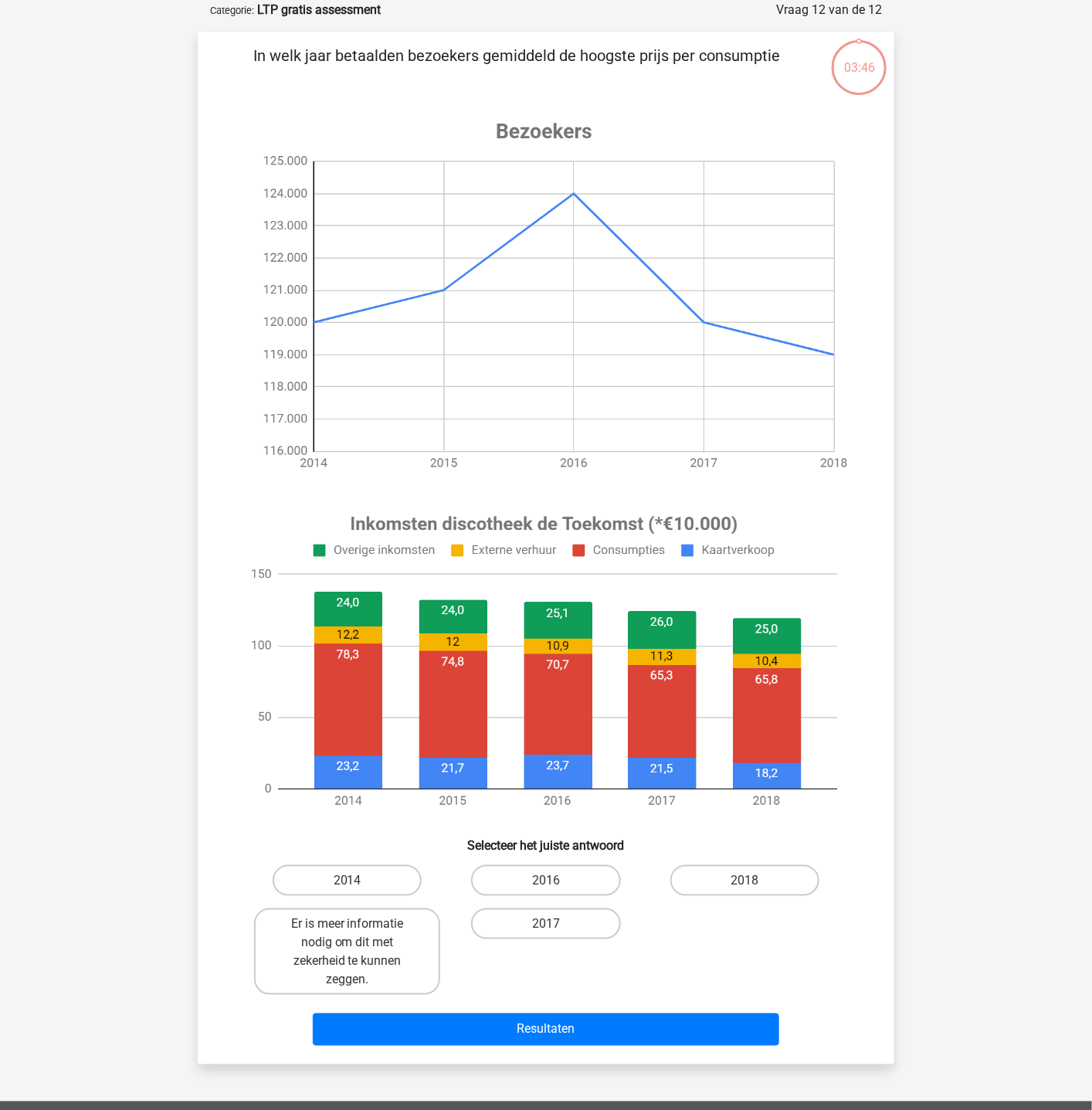
scroll to position [78, 0]
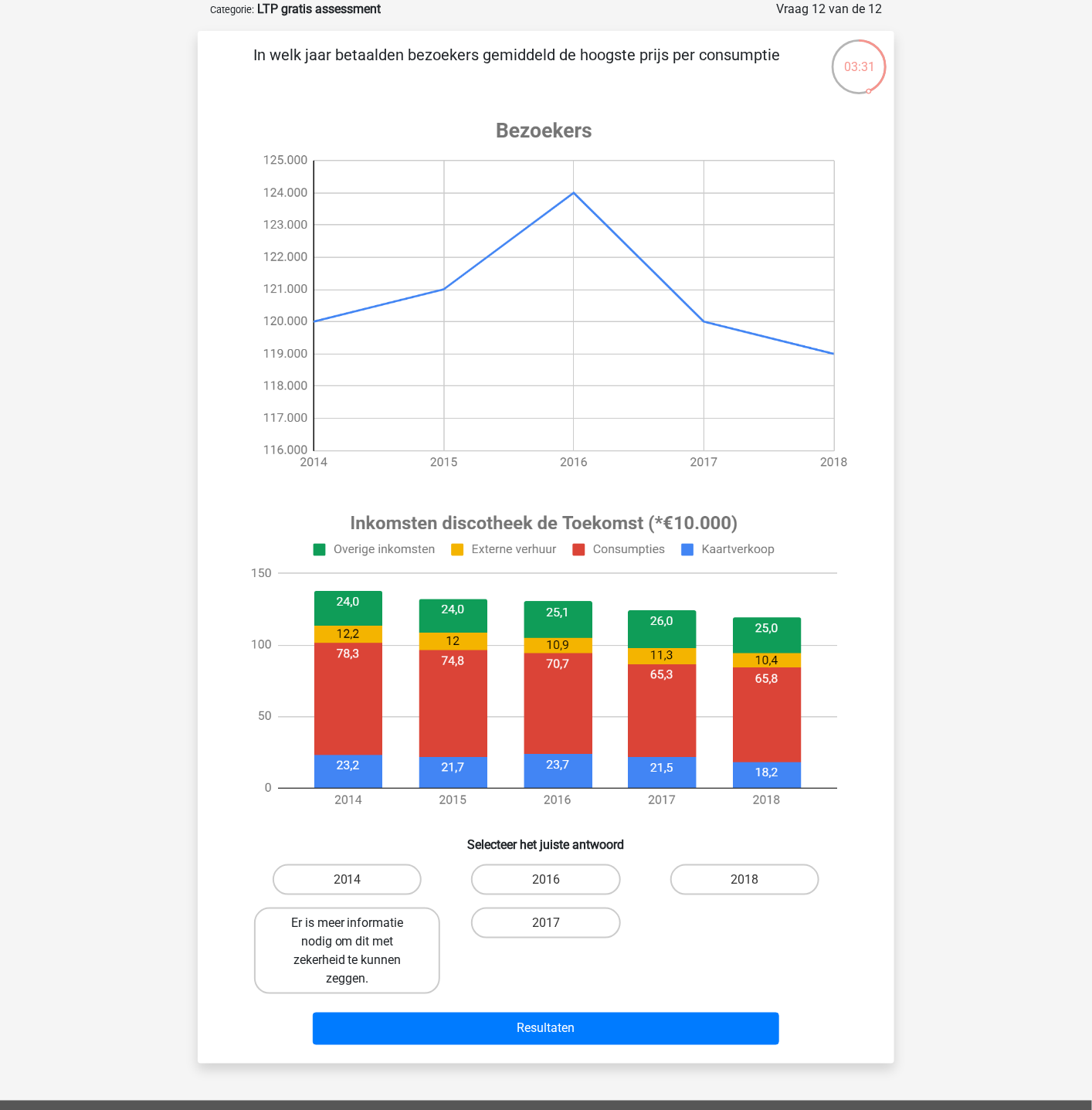
click at [371, 739] on label "Er is meer informatie nodig om dit met zekerheid te kunnen zeggen." at bounding box center [346, 951] width 186 height 87
click at [358, 739] on input "Er is meer informatie nodig om dit met zekerheid te kunnen zeggen." at bounding box center [352, 928] width 10 height 10
radio input "true"
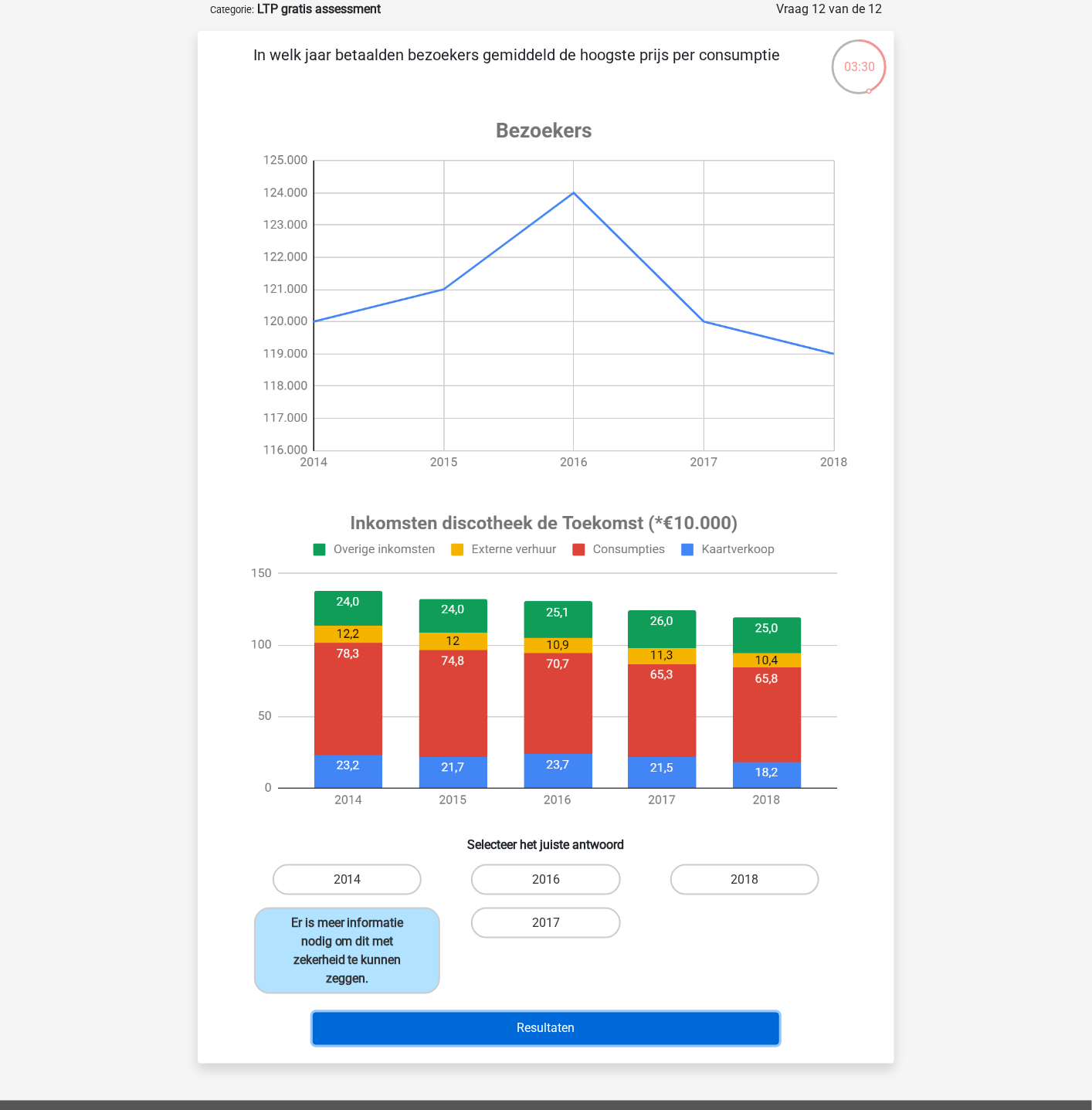
click at [478, 739] on button "Resultaten" at bounding box center [547, 1029] width 467 height 32
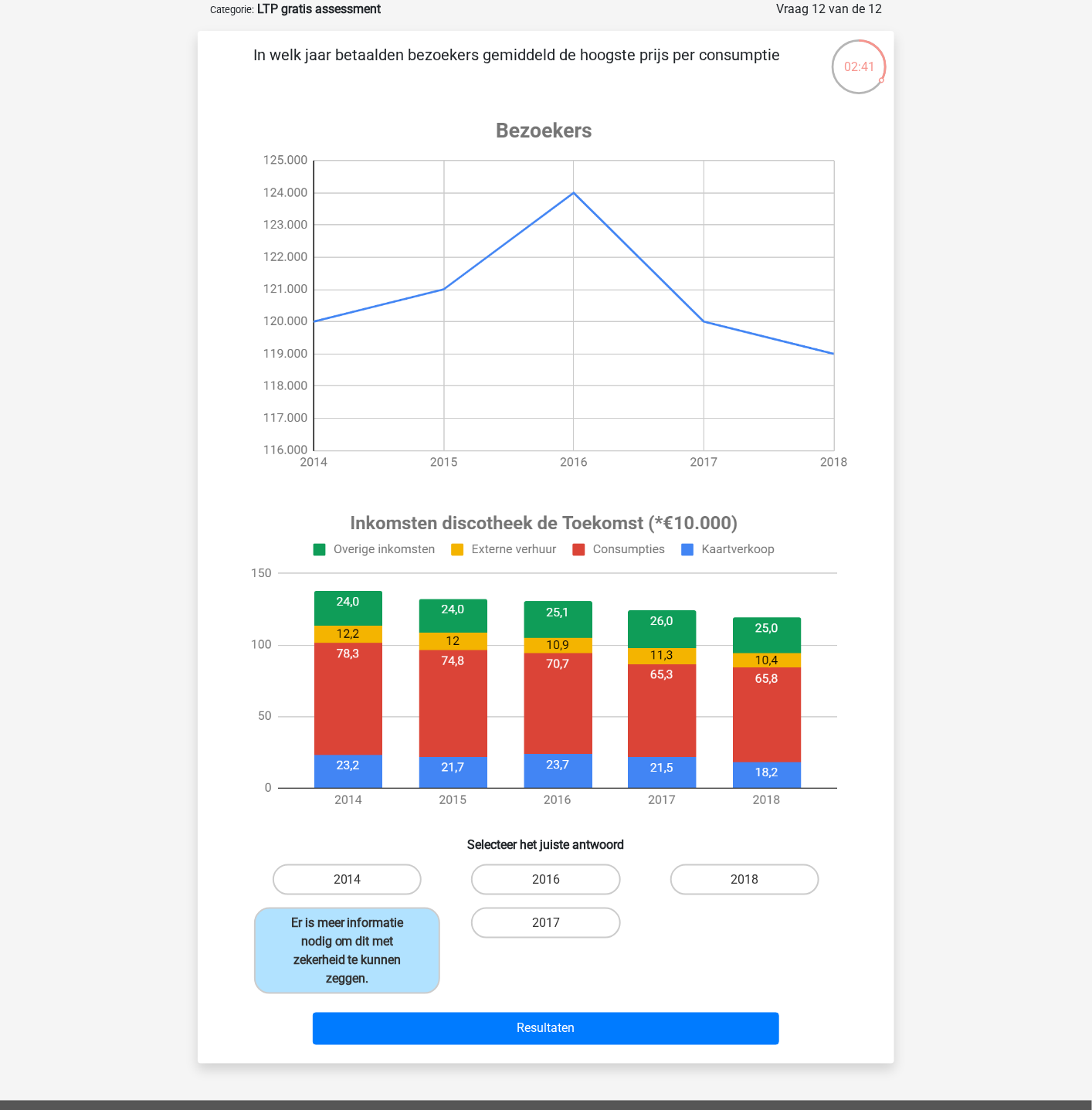
drag, startPoint x: 577, startPoint y: 450, endPoint x: 563, endPoint y: 453, distance: 14.3
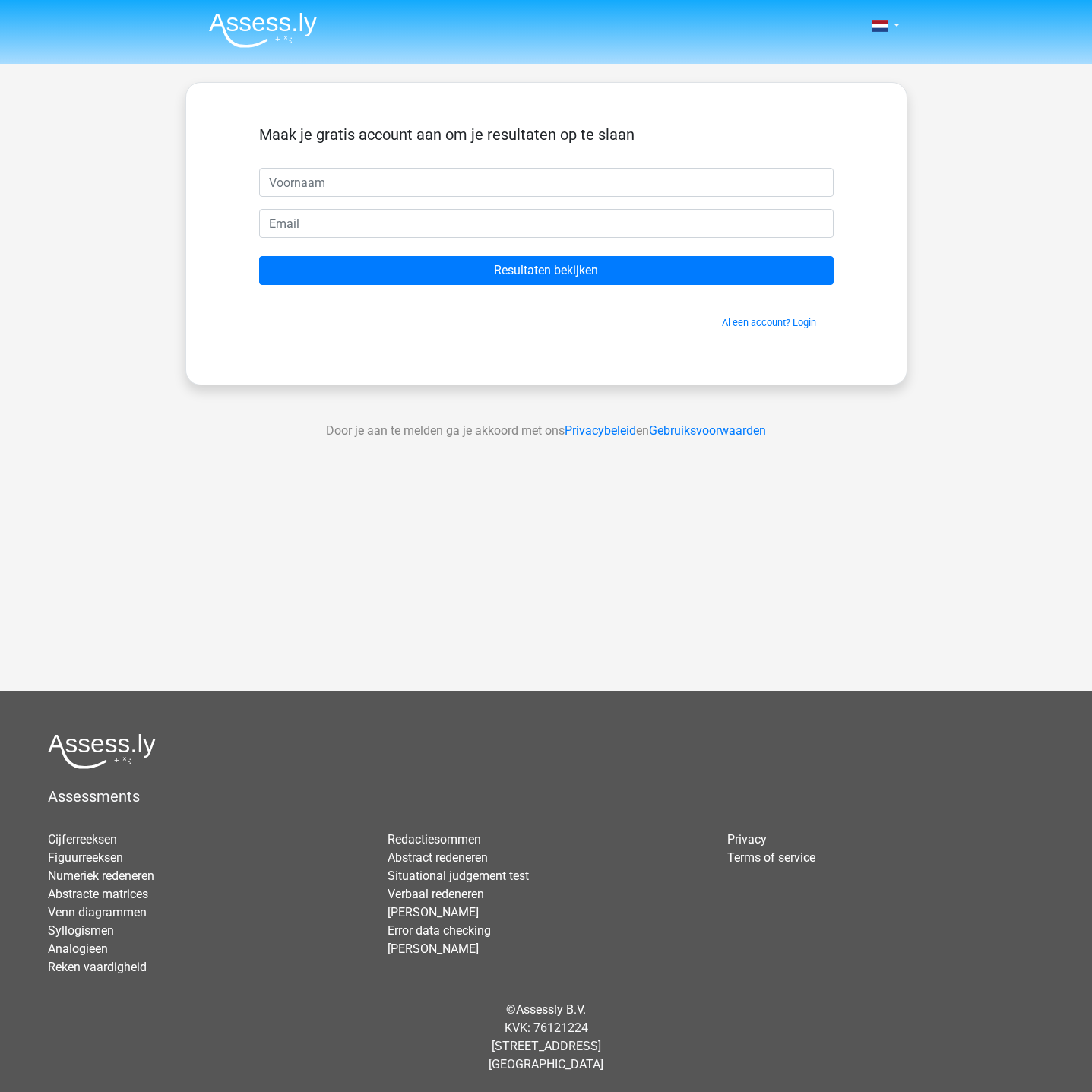
click at [476, 171] on input "text" at bounding box center [546, 183] width 575 height 29
type input "rara"
click at [523, 221] on input "email" at bounding box center [546, 224] width 575 height 29
type input "[EMAIL_ADDRESS][DOMAIN_NAME]"
click at [548, 287] on form "Maak je gratis account aan om je resultaten op te slaan rara [EMAIL_ADDRESS][DO…" at bounding box center [546, 227] width 575 height 205
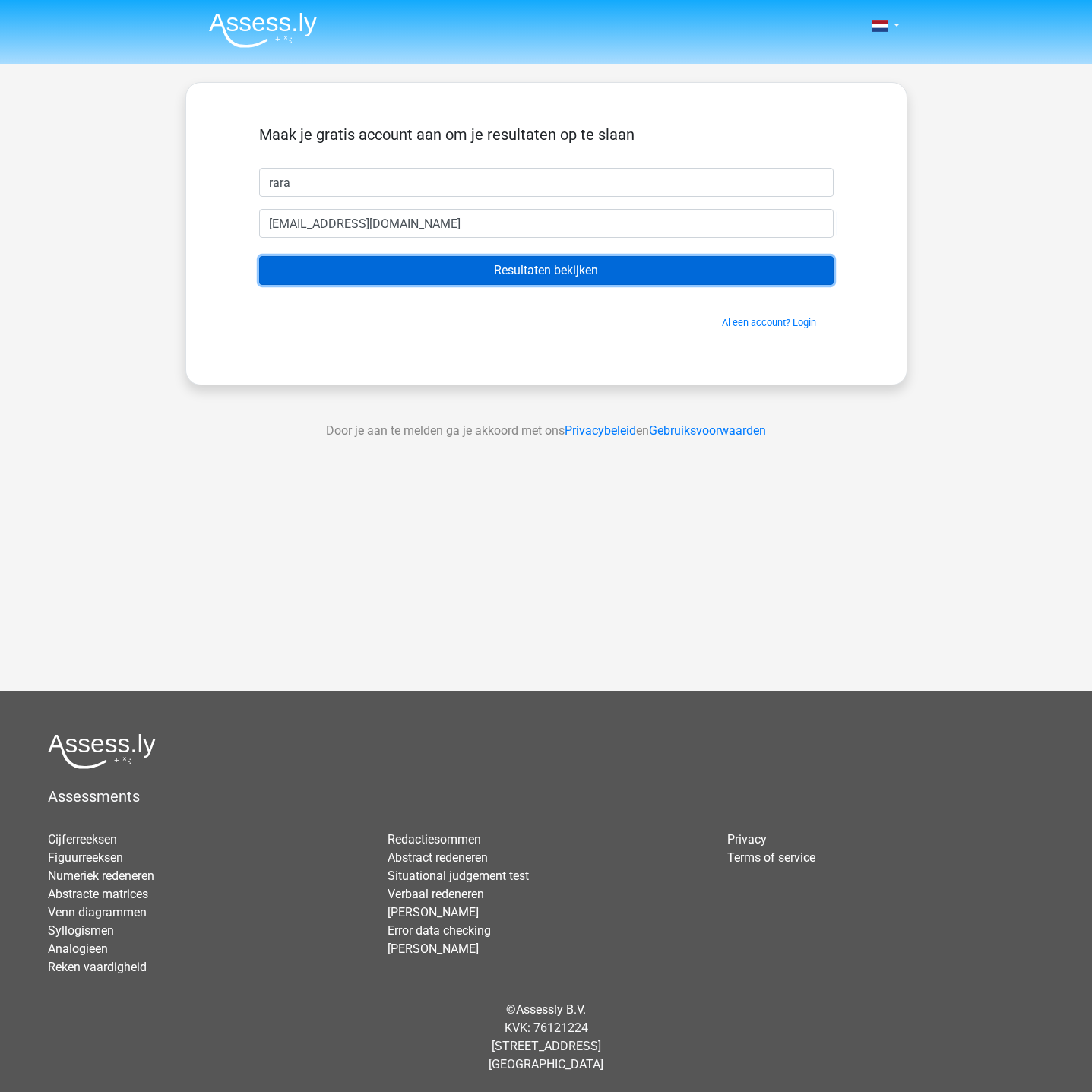
click at [548, 275] on input "Resultaten bekijken" at bounding box center [546, 271] width 575 height 29
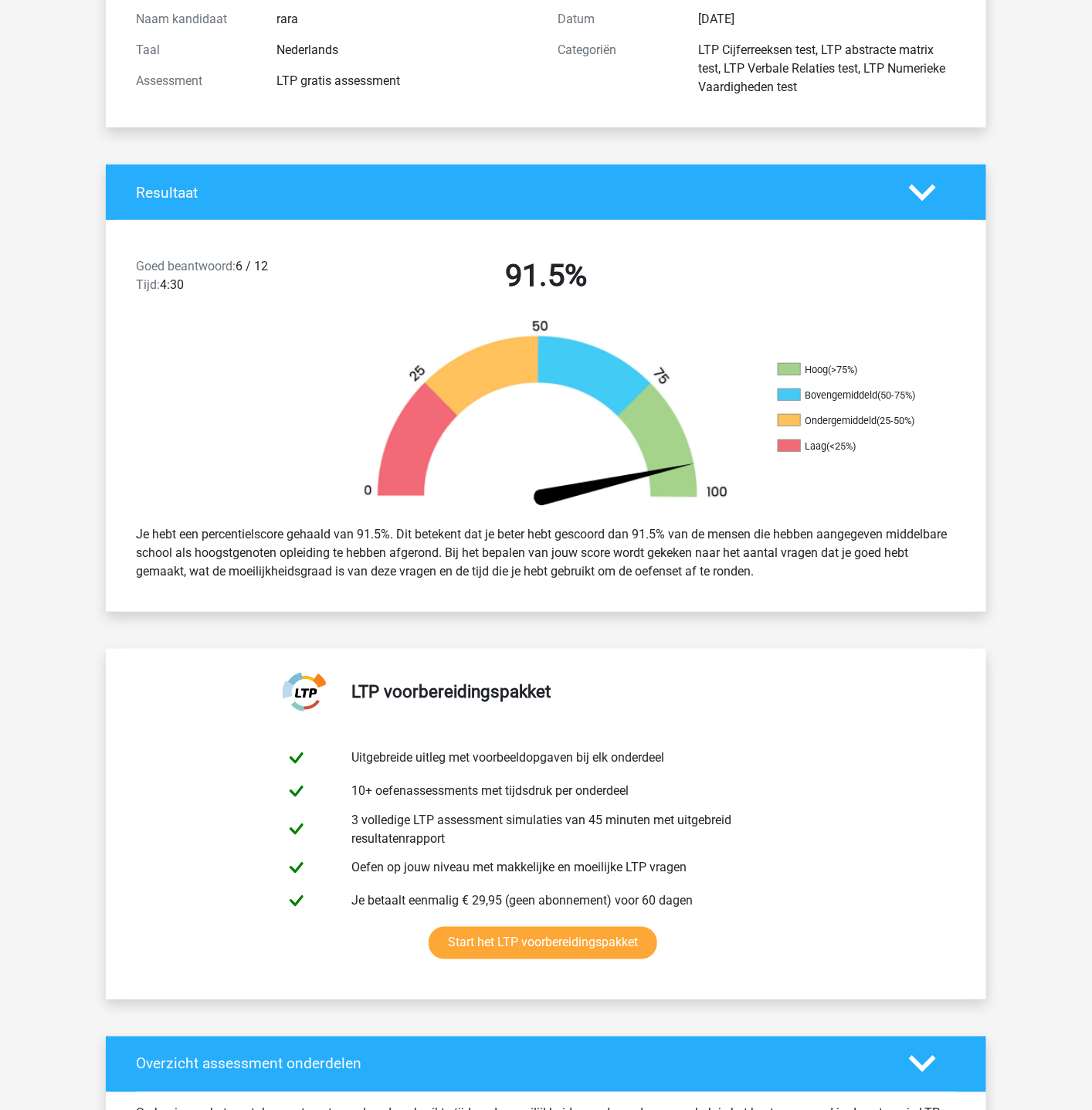
scroll to position [232, 0]
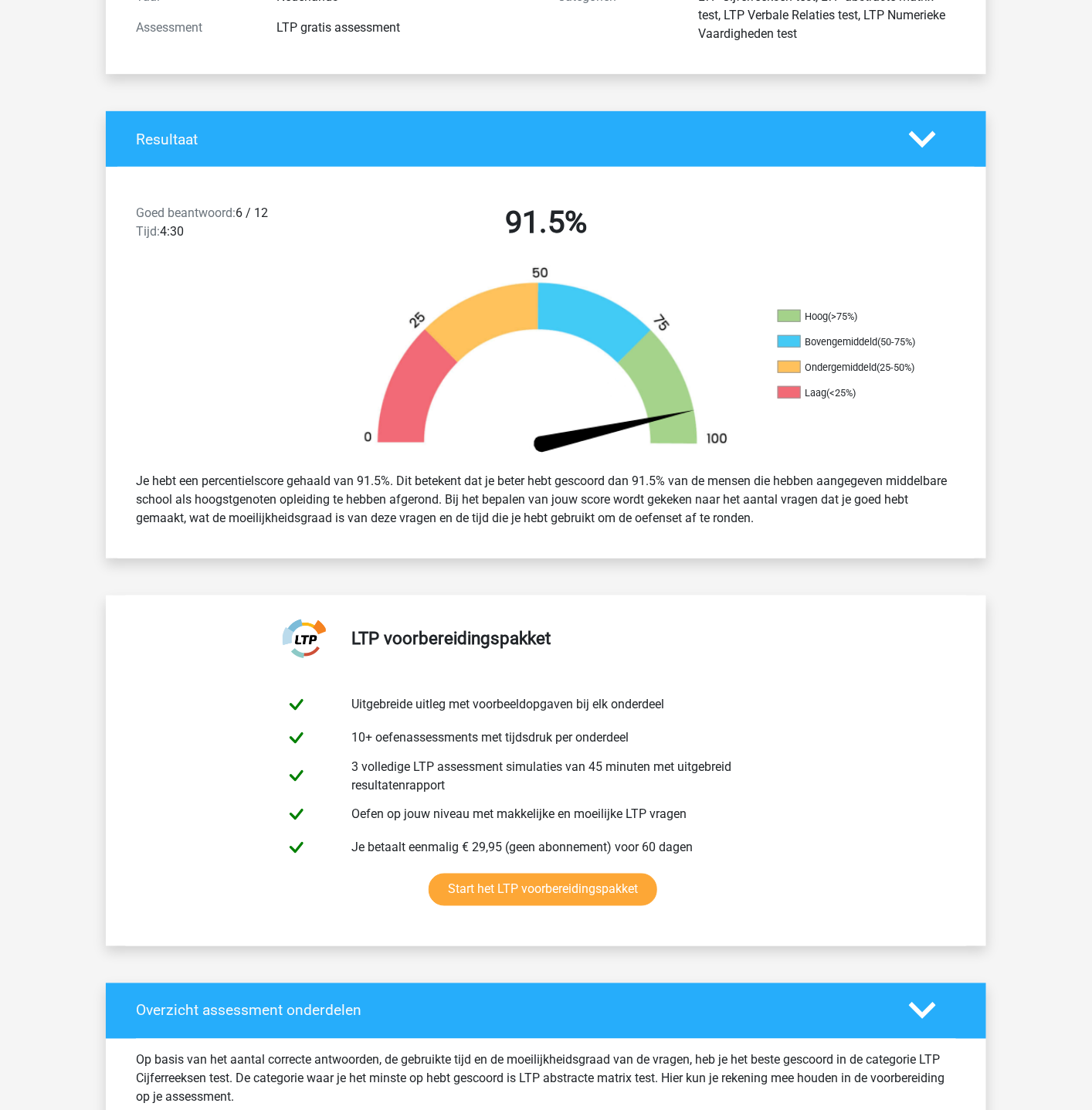
click at [225, 212] on span "Goed beantwoord:" at bounding box center [186, 213] width 100 height 15
drag, startPoint x: 944, startPoint y: 130, endPoint x: 936, endPoint y: 135, distance: 9.4
click at [943, 130] on div at bounding box center [932, 139] width 70 height 27
click at [429, 874] on link "Start het LTP voorbereidingspakket" at bounding box center [542, 890] width 228 height 32
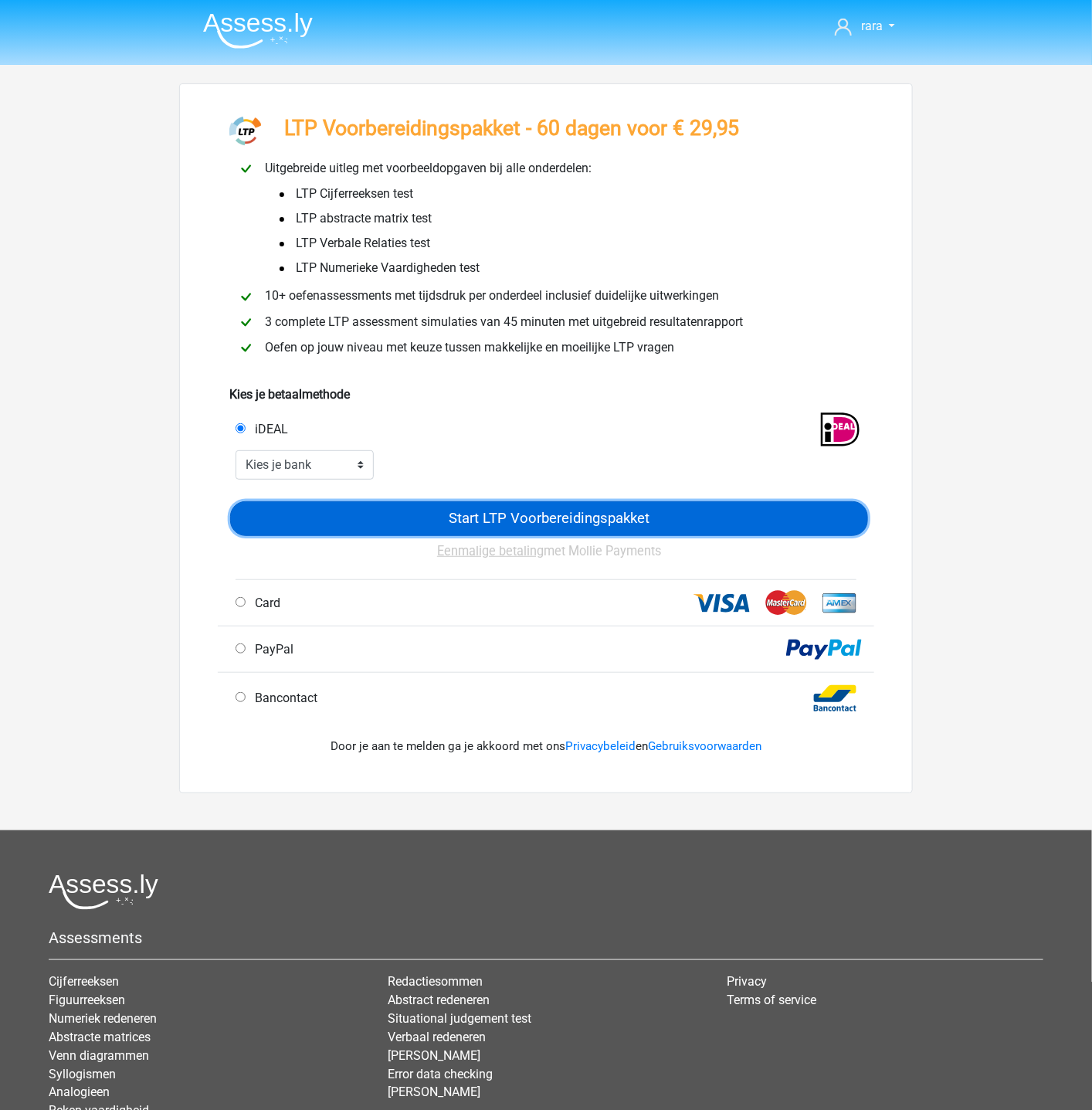
drag, startPoint x: 387, startPoint y: 467, endPoint x: 382, endPoint y: 445, distance: 22.6
